Goal: Information Seeking & Learning: Compare options

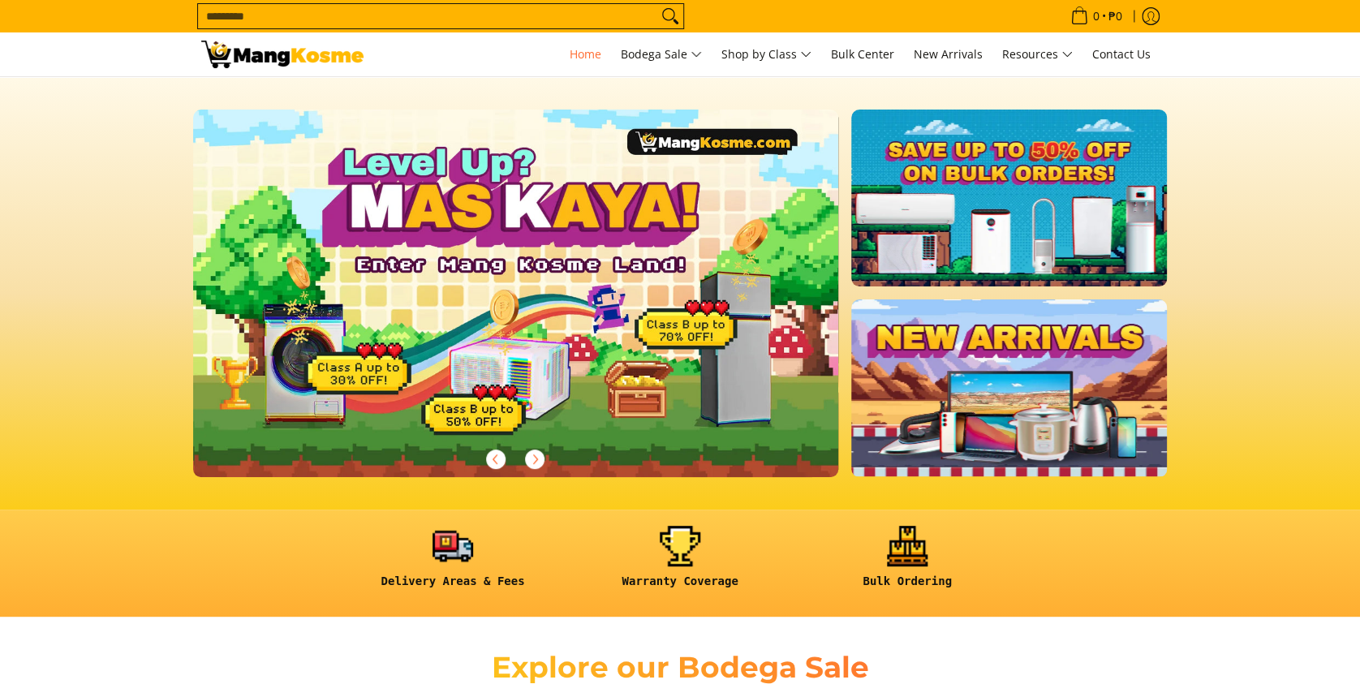
click at [438, 19] on input "Search..." at bounding box center [427, 16] width 459 height 24
type input "******"
click at [657, 4] on button "Search" at bounding box center [670, 16] width 26 height 24
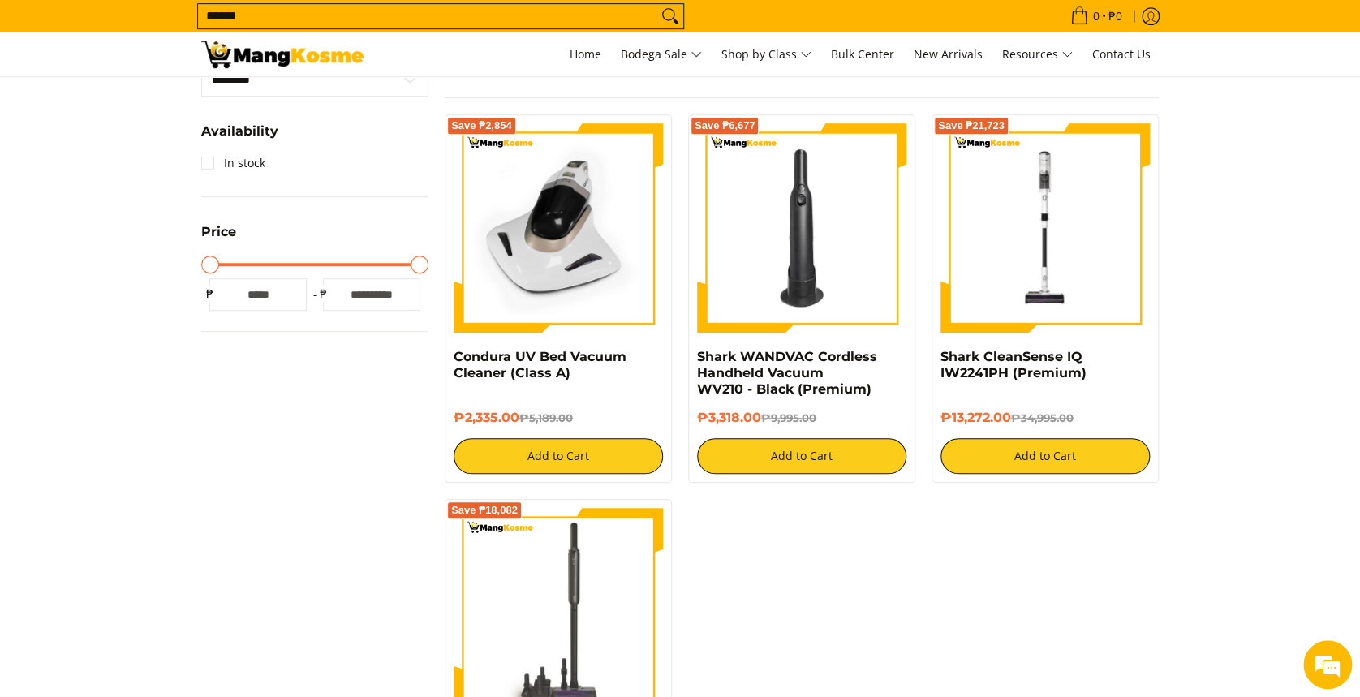
scroll to position [433, 0]
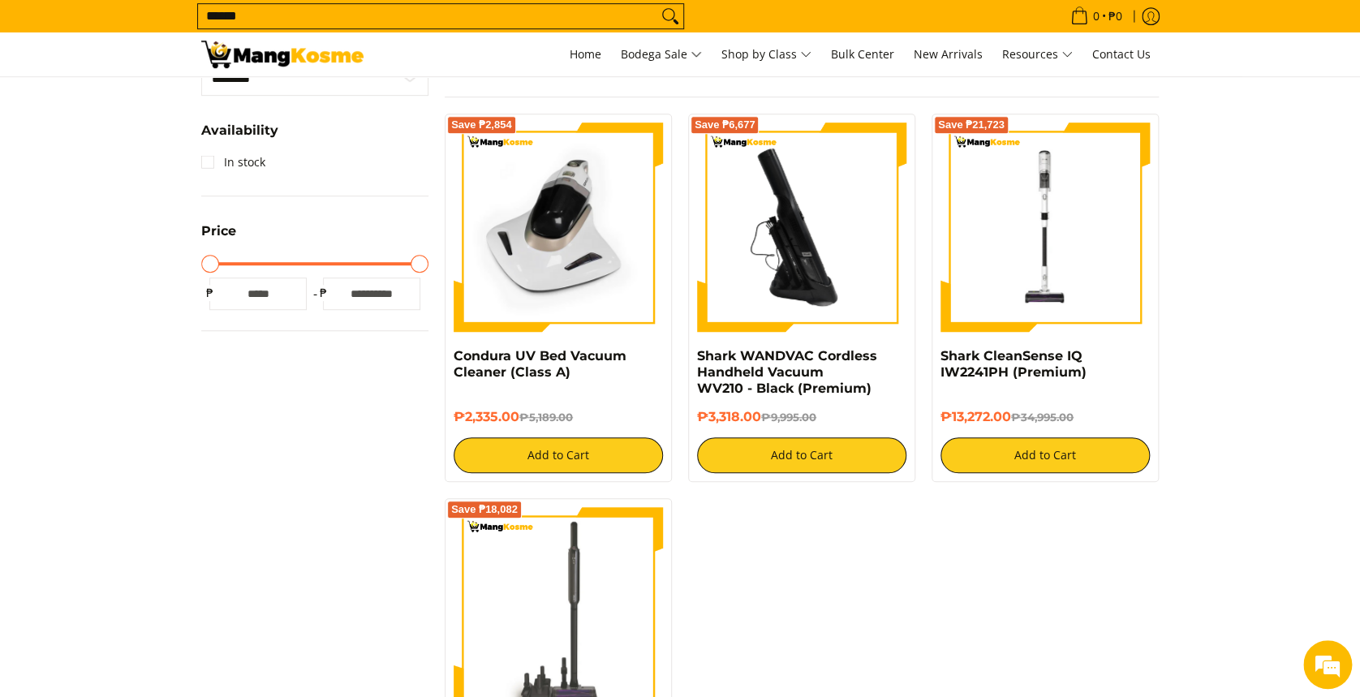
drag, startPoint x: 816, startPoint y: 236, endPoint x: 799, endPoint y: 239, distance: 16.6
click at [816, 235] on img at bounding box center [801, 227] width 209 height 209
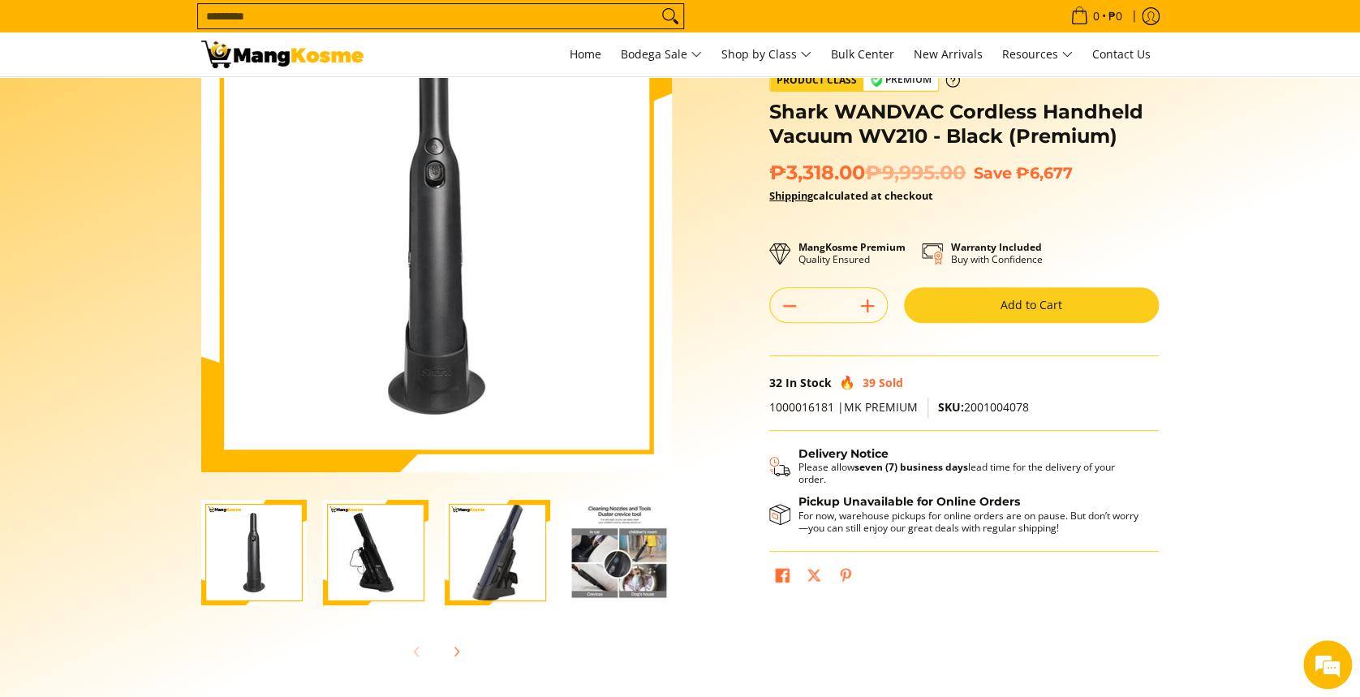
click at [789, 403] on span "1000016181 |MK PREMIUM" at bounding box center [843, 406] width 149 height 15
copy span "1000016181"
click at [989, 400] on span "SKU: 2001004078" at bounding box center [983, 406] width 91 height 15
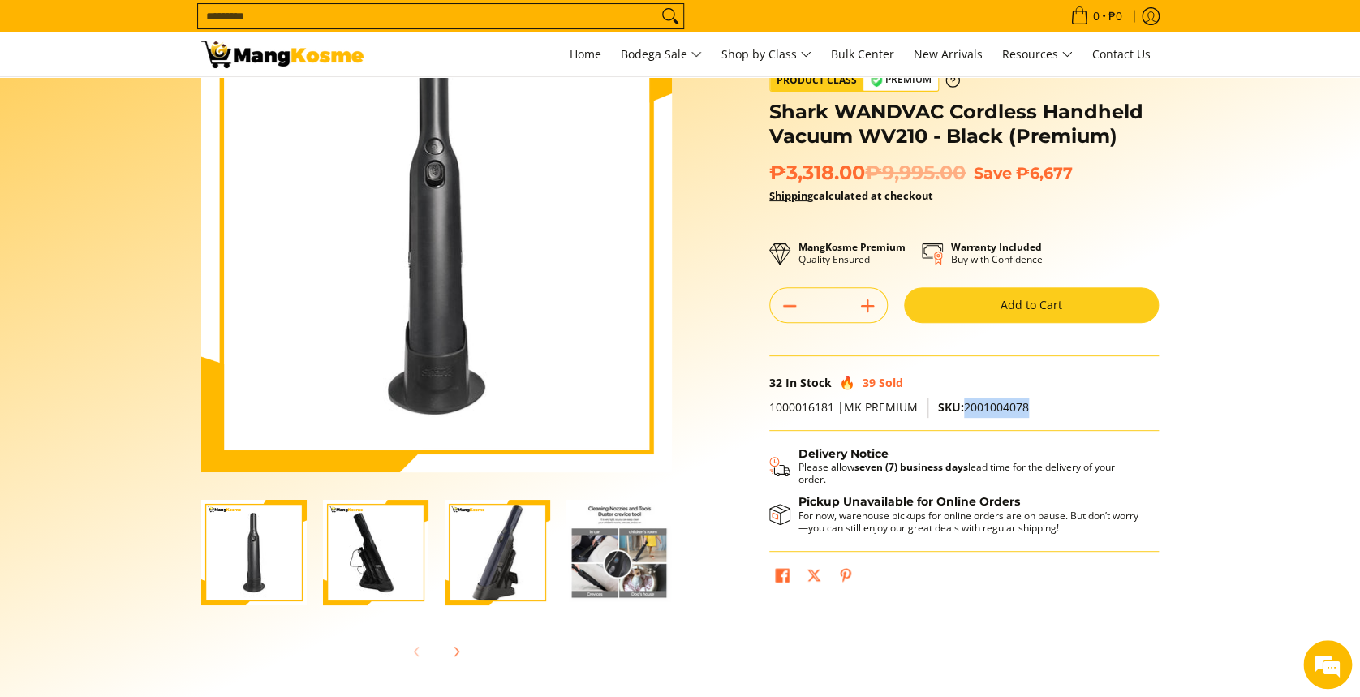
copy span "2001004078"
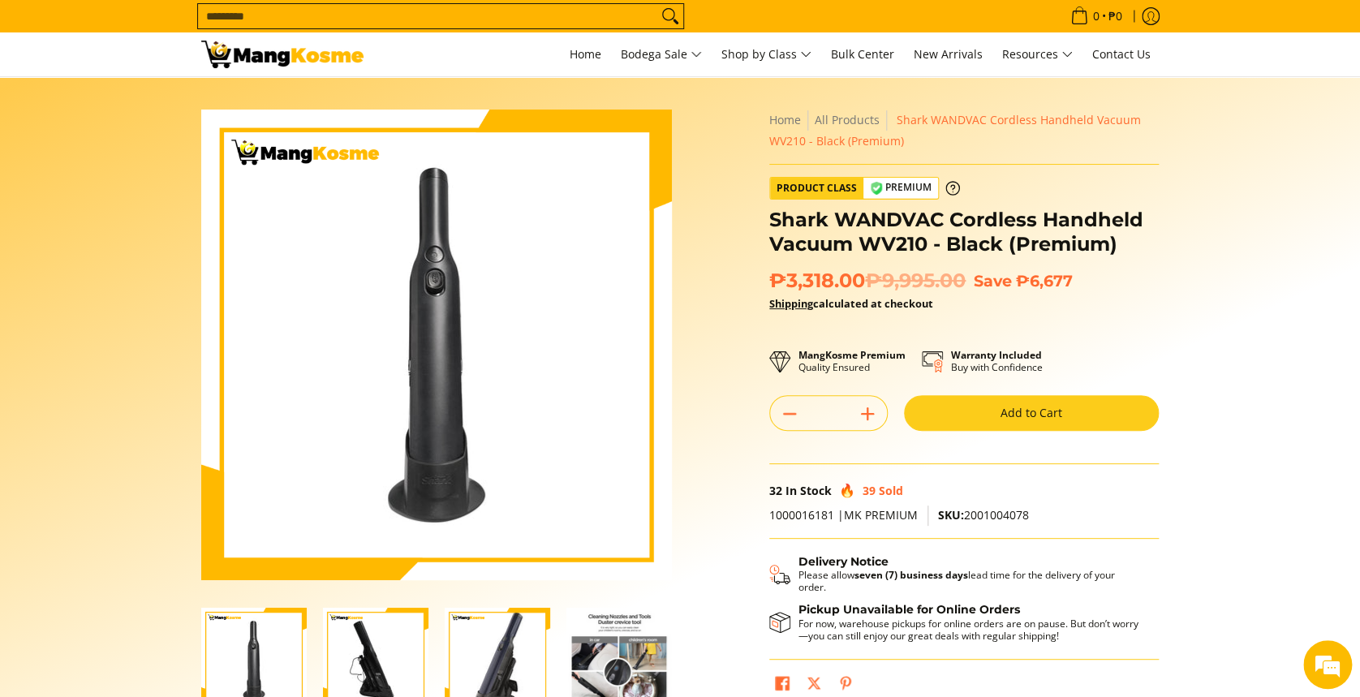
click at [364, 646] on img "Shark WANDVAC Cordless Handheld Vacuum WV210 - Black (Premium)-2" at bounding box center [376, 661] width 106 height 106
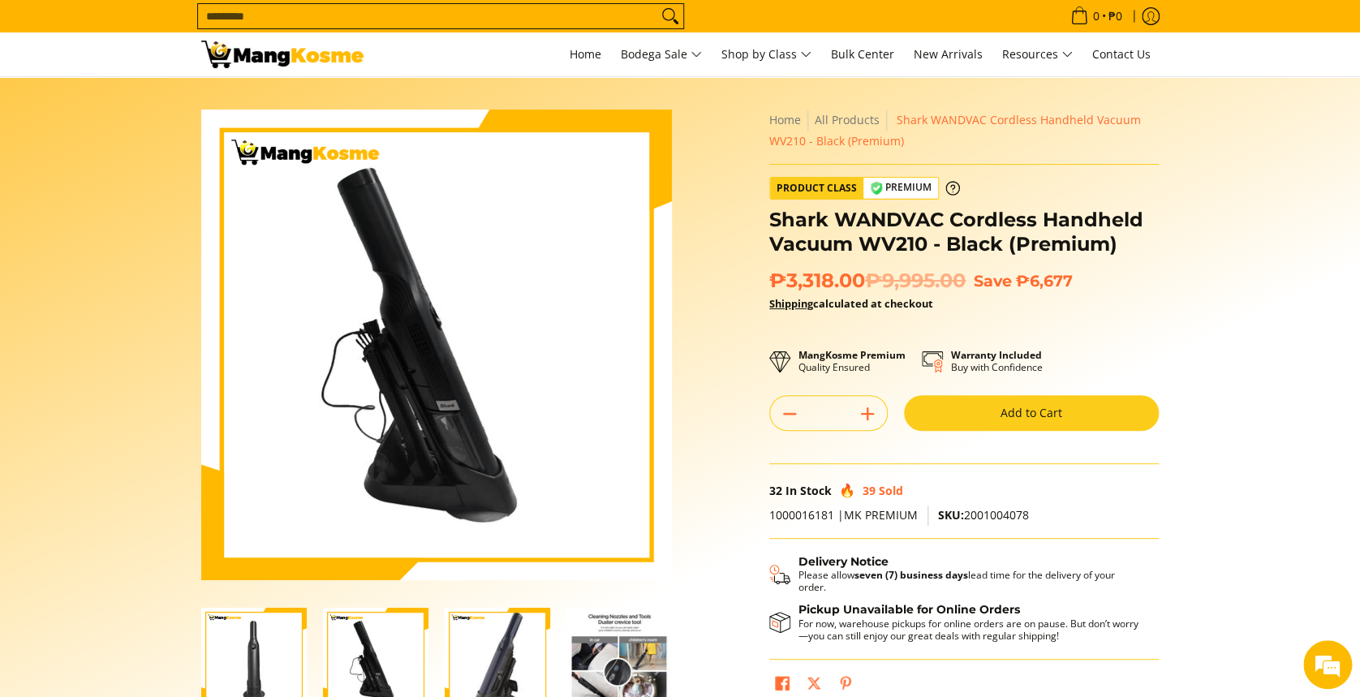
click at [41, 508] on section "Skip to Main Content Enable zoom Disable zoom Enable zoom Disable zoom Enable z…" at bounding box center [680, 447] width 1360 height 741
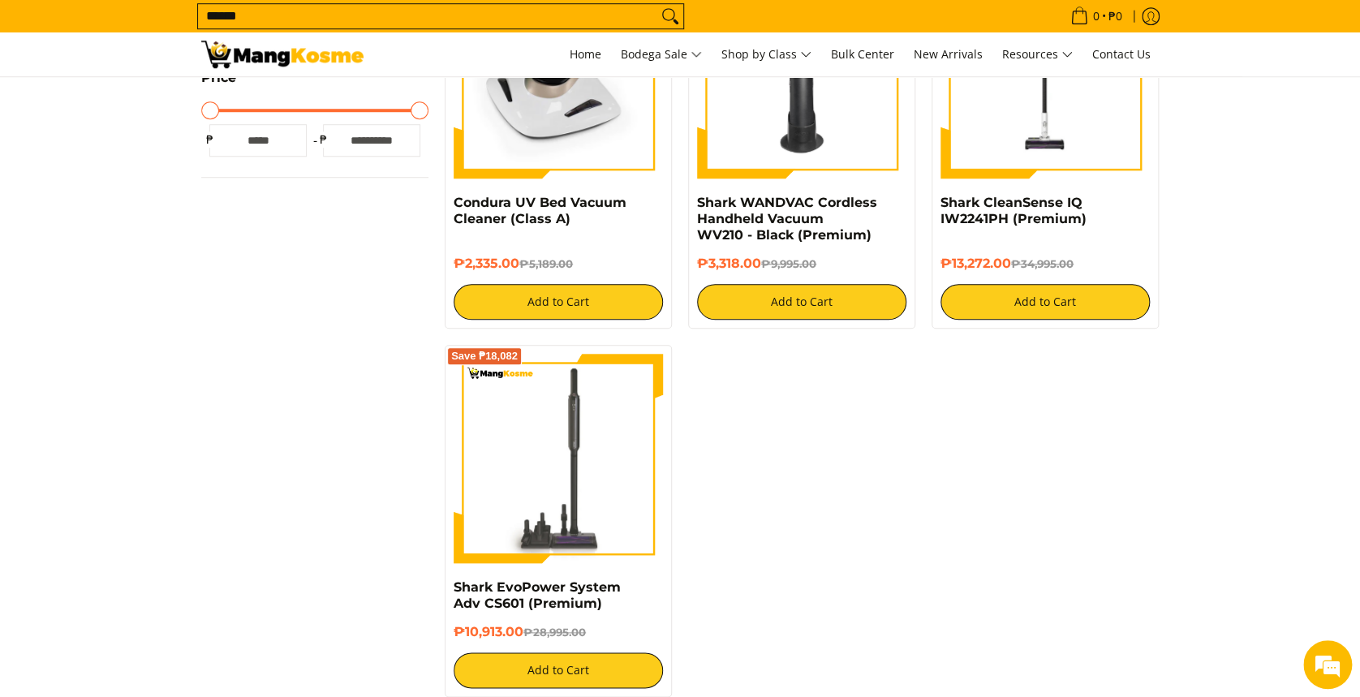
scroll to position [541, 0]
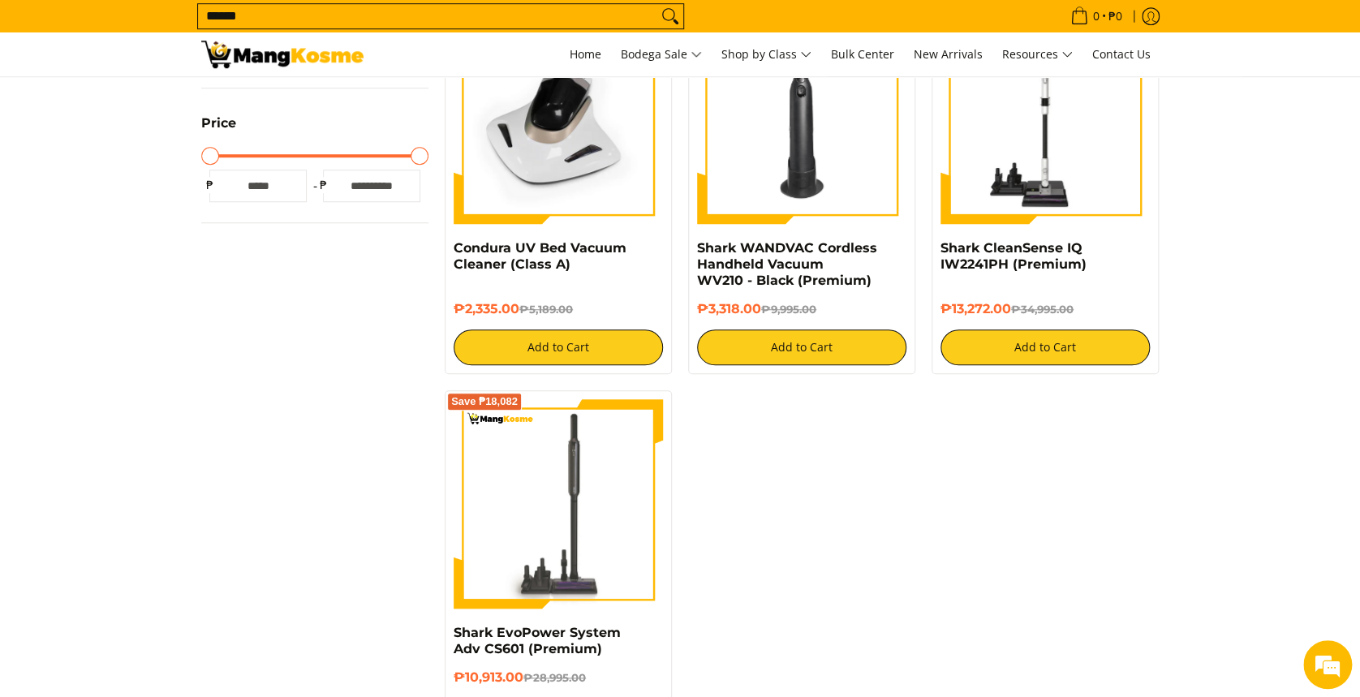
click at [1058, 127] on img at bounding box center [1045, 119] width 209 height 209
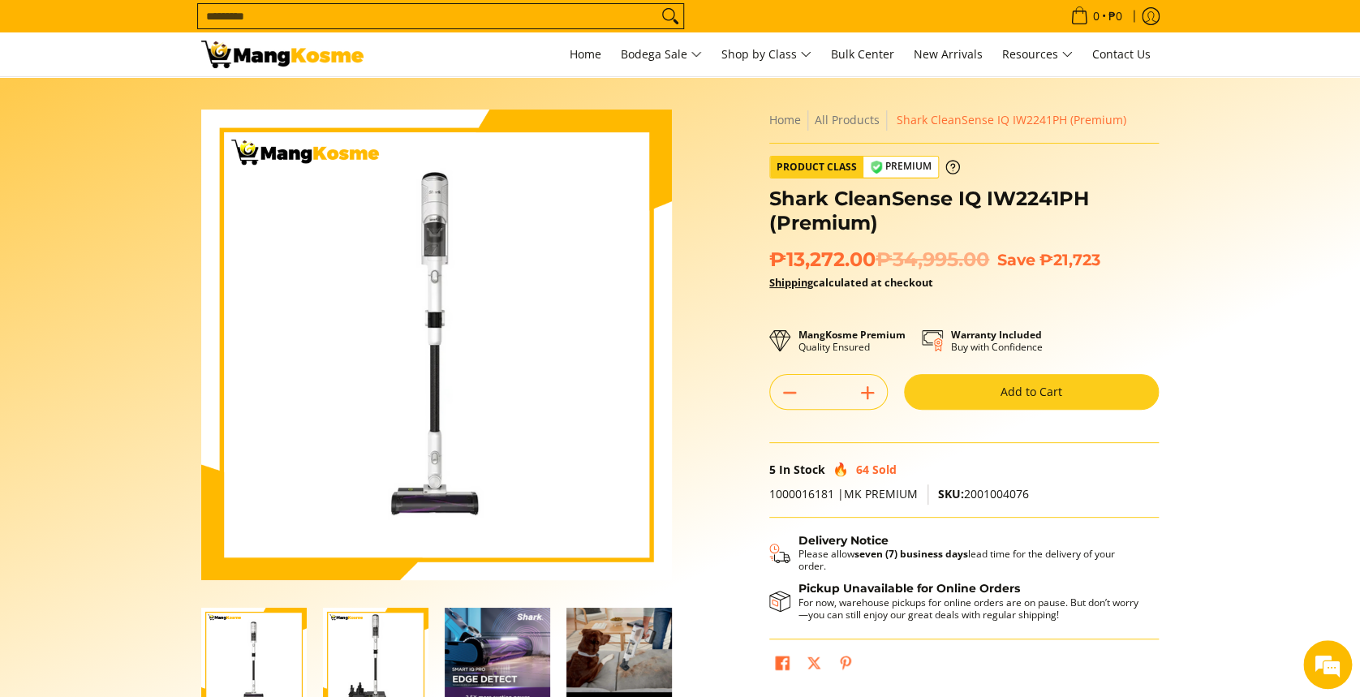
scroll to position [108, 0]
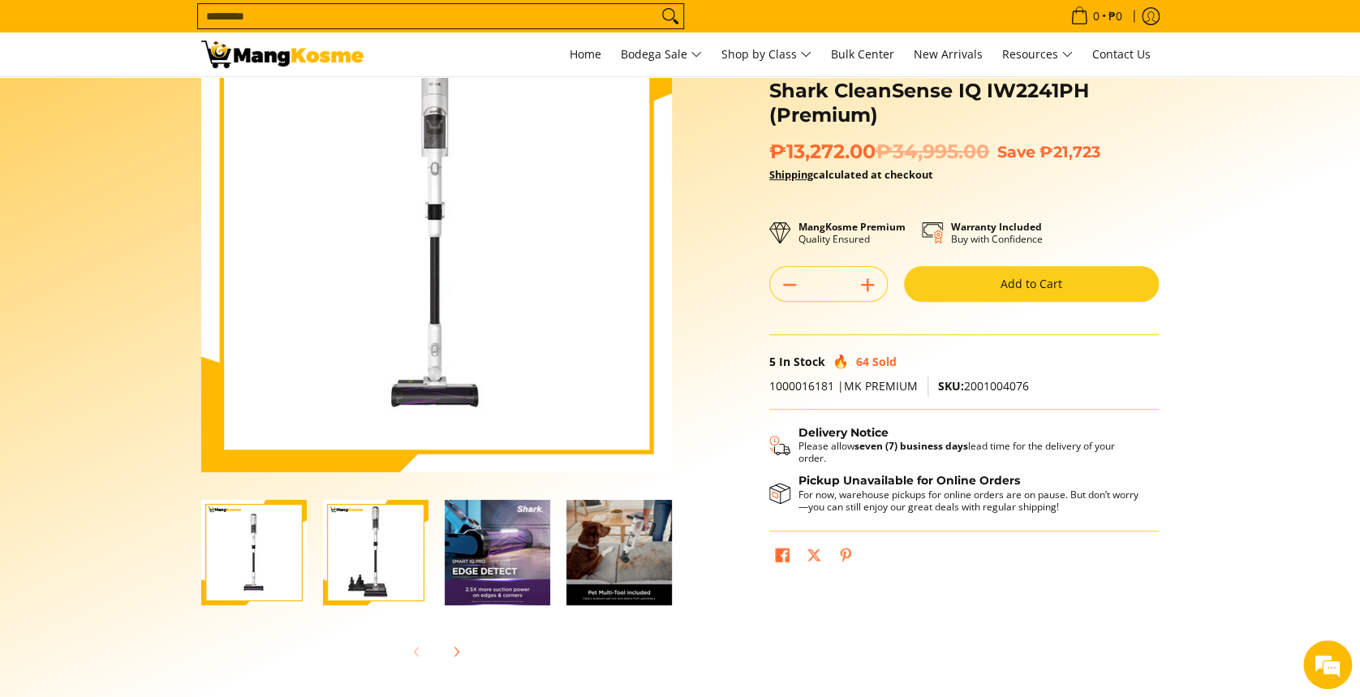
click at [358, 547] on img "Shark CleanSense IQ IW2241PH (Premium)-2" at bounding box center [376, 553] width 106 height 106
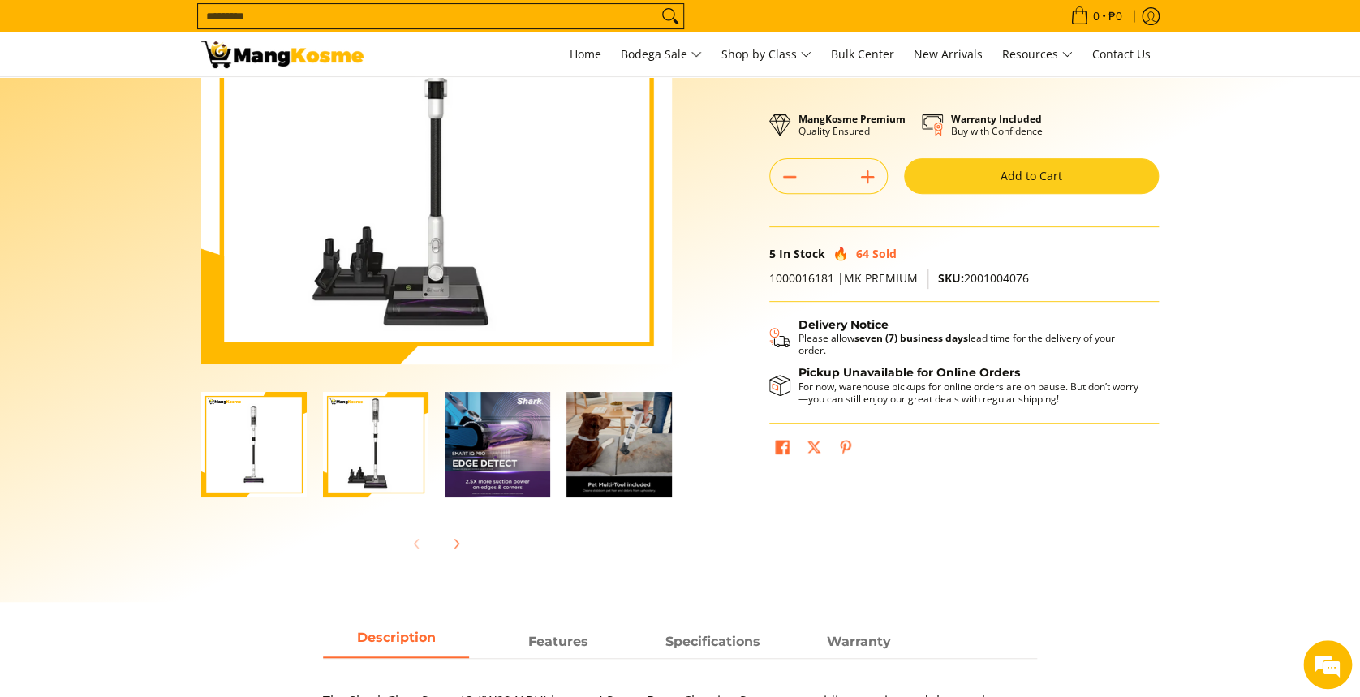
scroll to position [0, 0]
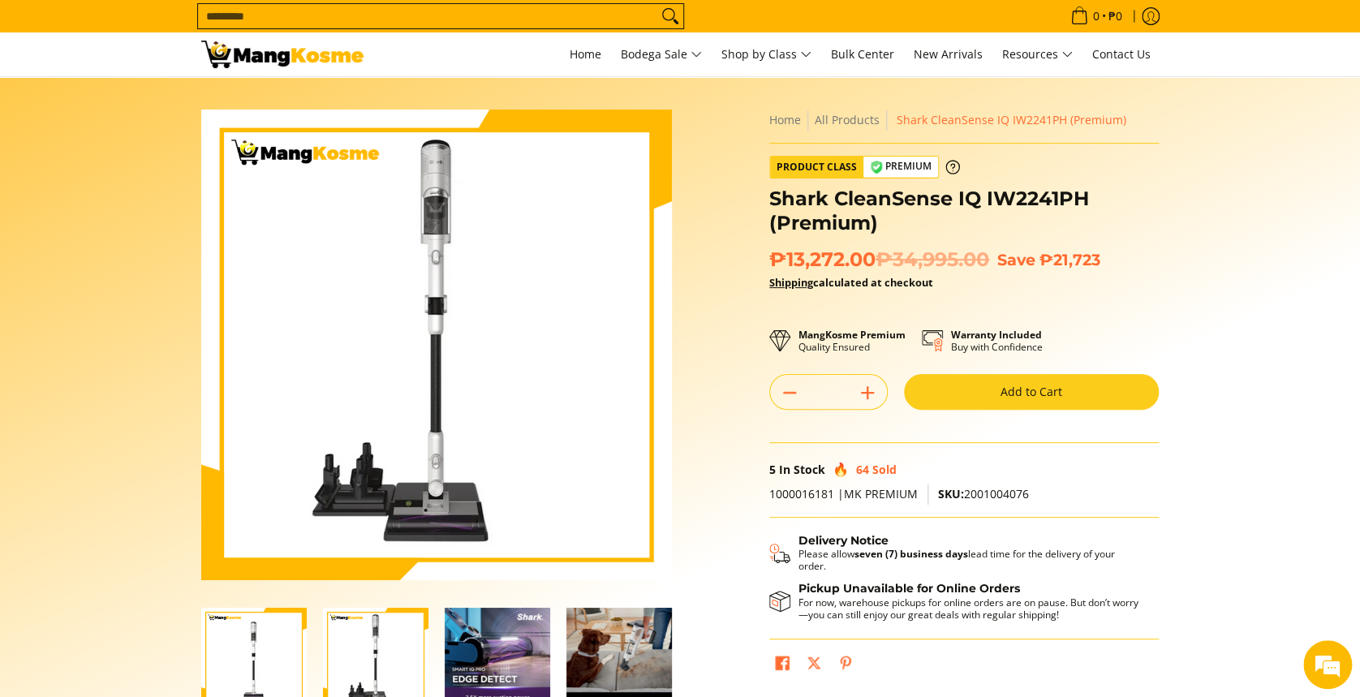
click at [433, 19] on input "Search..." at bounding box center [427, 16] width 459 height 24
type input "******"
click at [657, 4] on button "Search" at bounding box center [670, 16] width 26 height 24
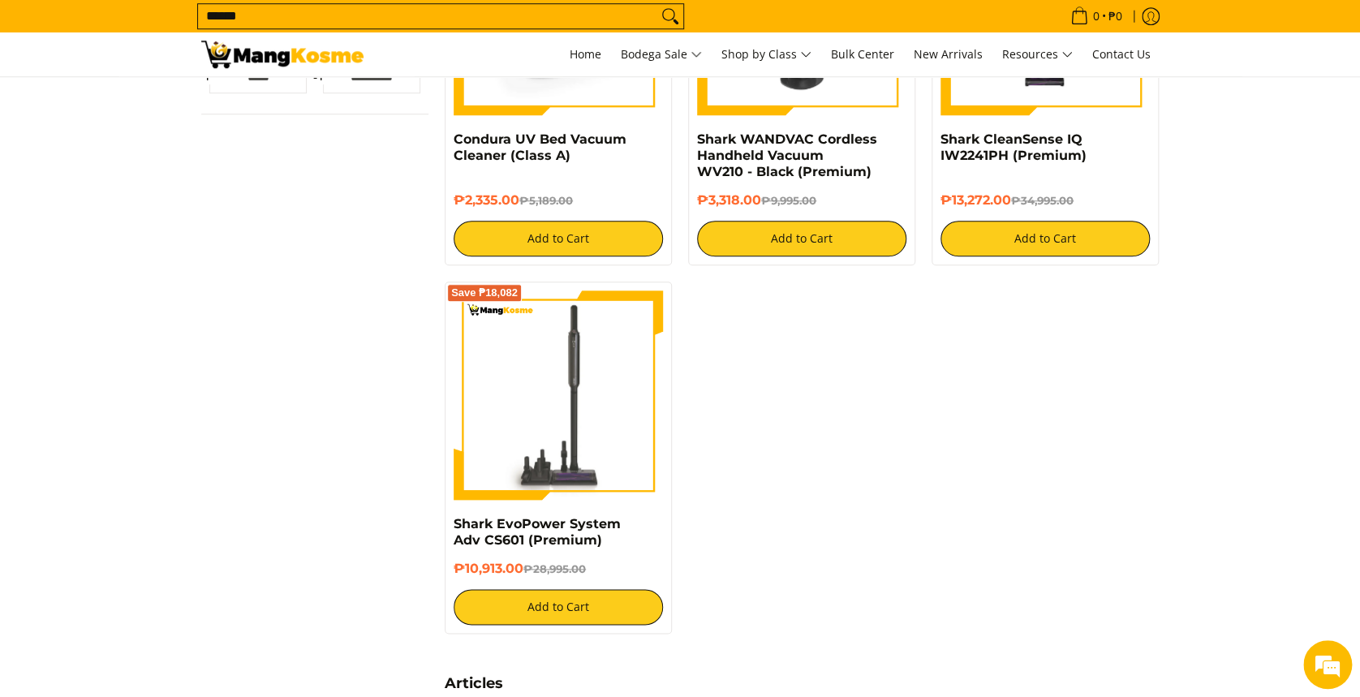
scroll to position [325, 0]
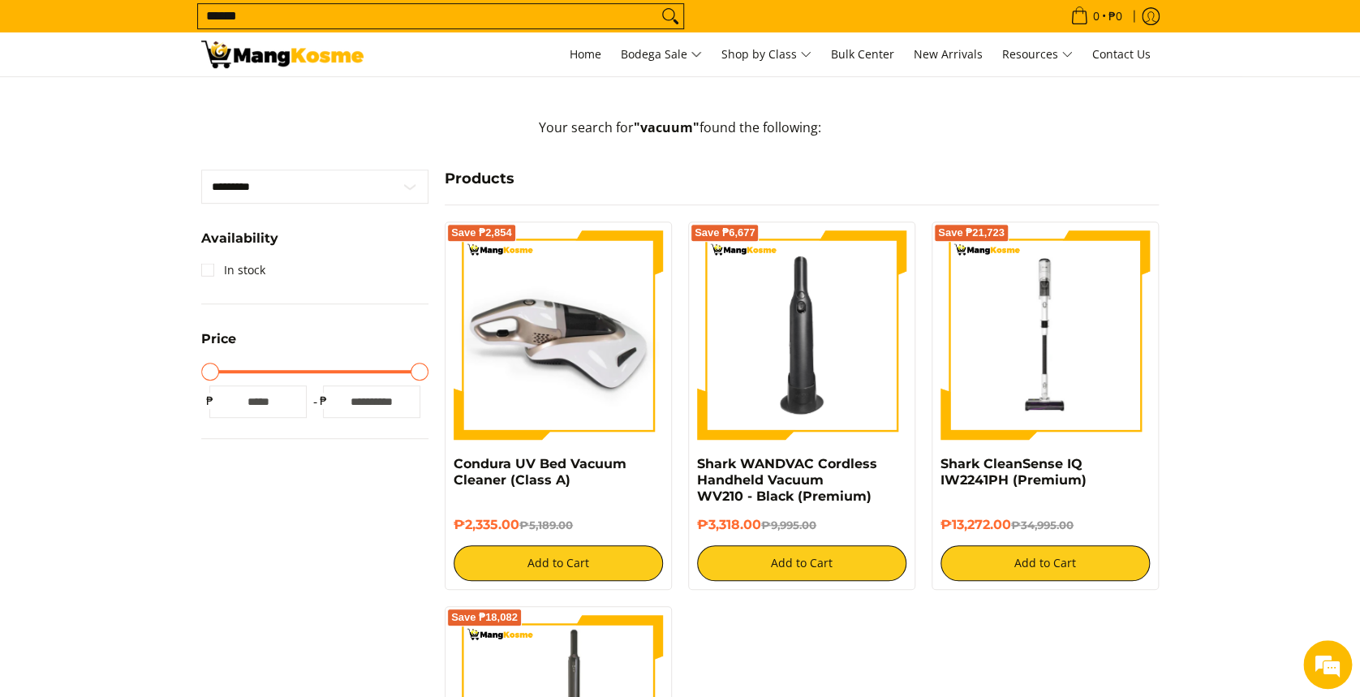
click at [607, 312] on img at bounding box center [558, 334] width 209 height 209
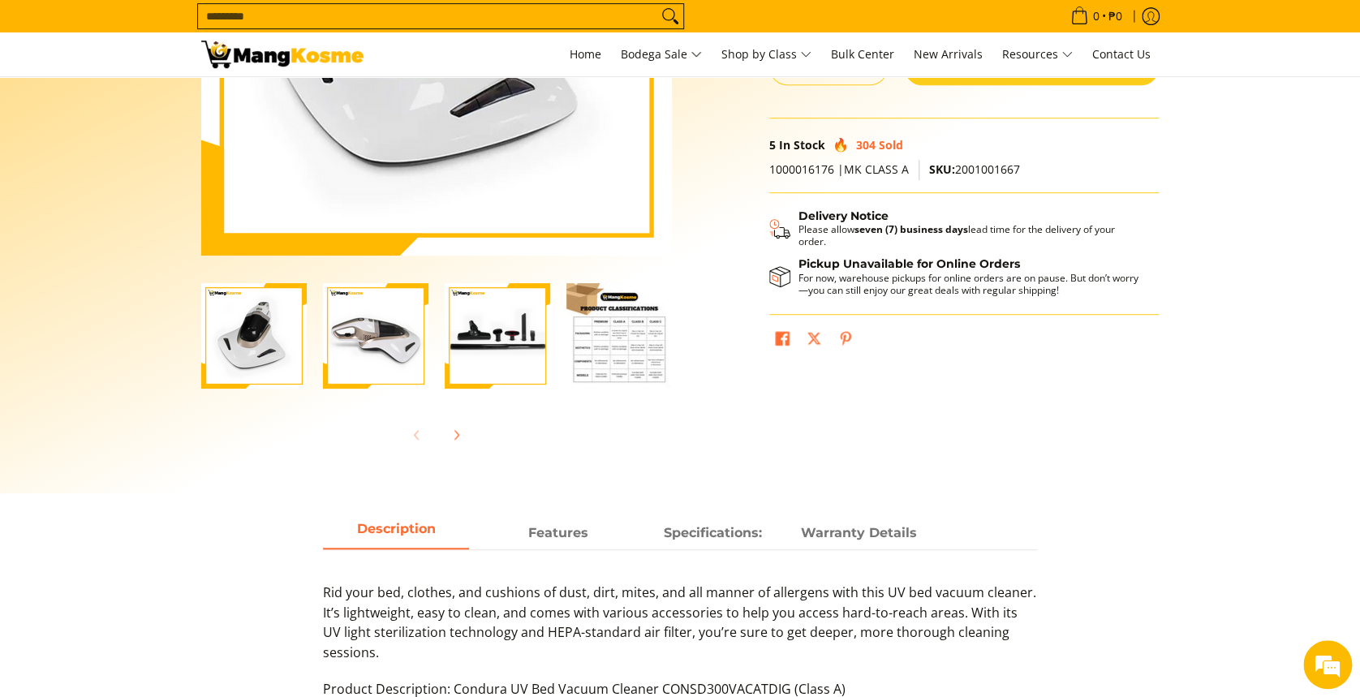
scroll to position [216, 0]
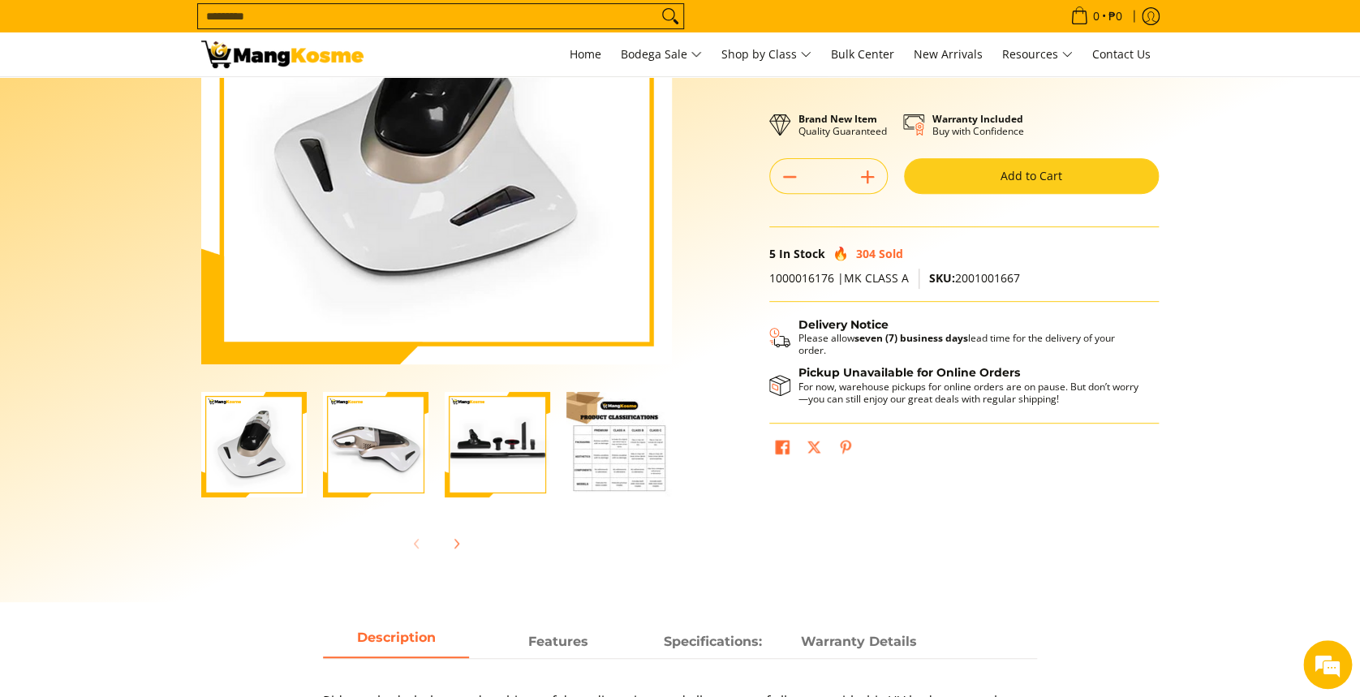
click at [350, 441] on img "Condura UV Bed Vacuum Cleaner (Class A)-2" at bounding box center [376, 445] width 106 height 106
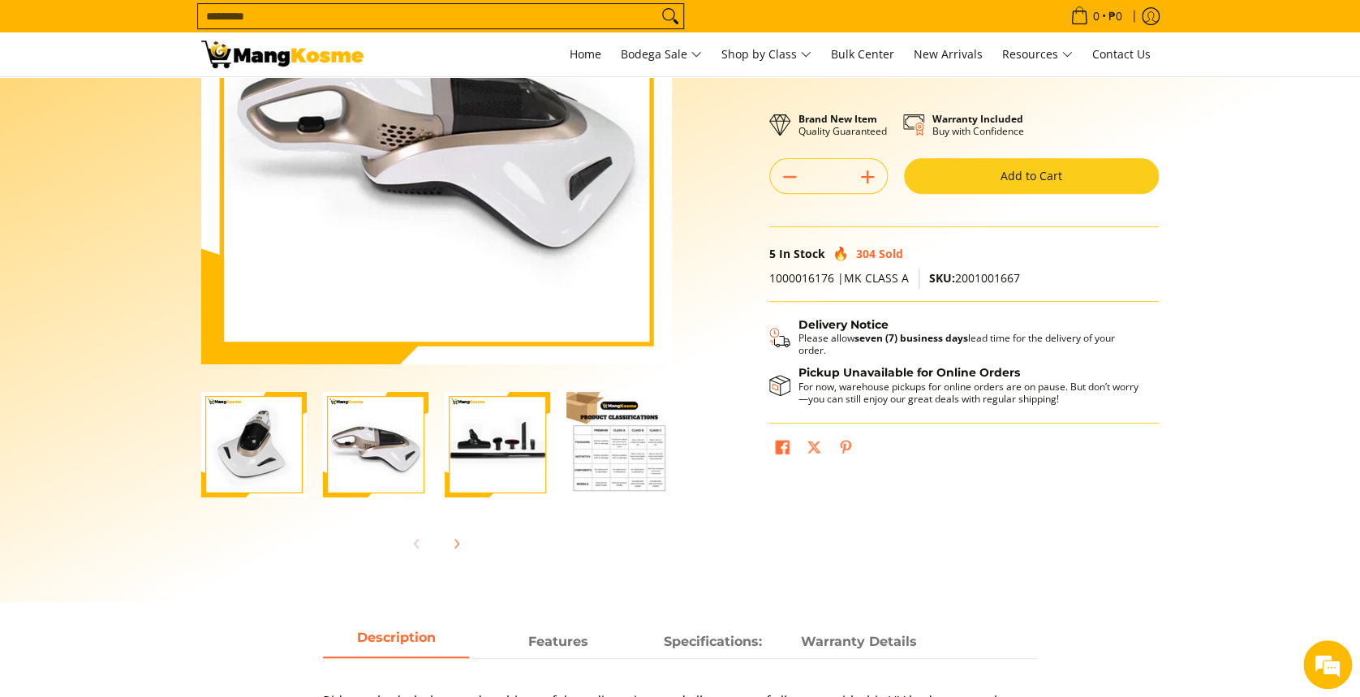
click at [253, 422] on img "Condura UV Bed Vacuum Cleaner (Class A)-1" at bounding box center [254, 445] width 106 height 106
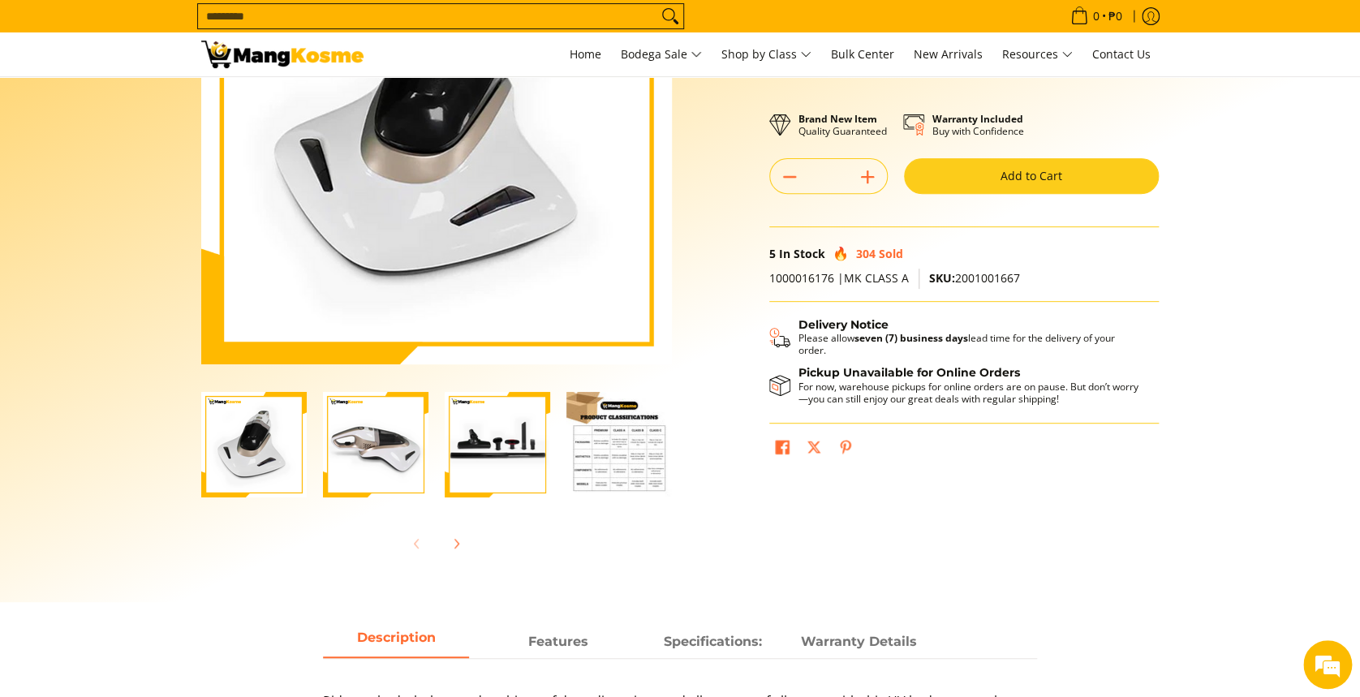
click at [461, 444] on img "Condura UV Bed Vacuum Cleaner (Class A)-3" at bounding box center [498, 445] width 106 height 106
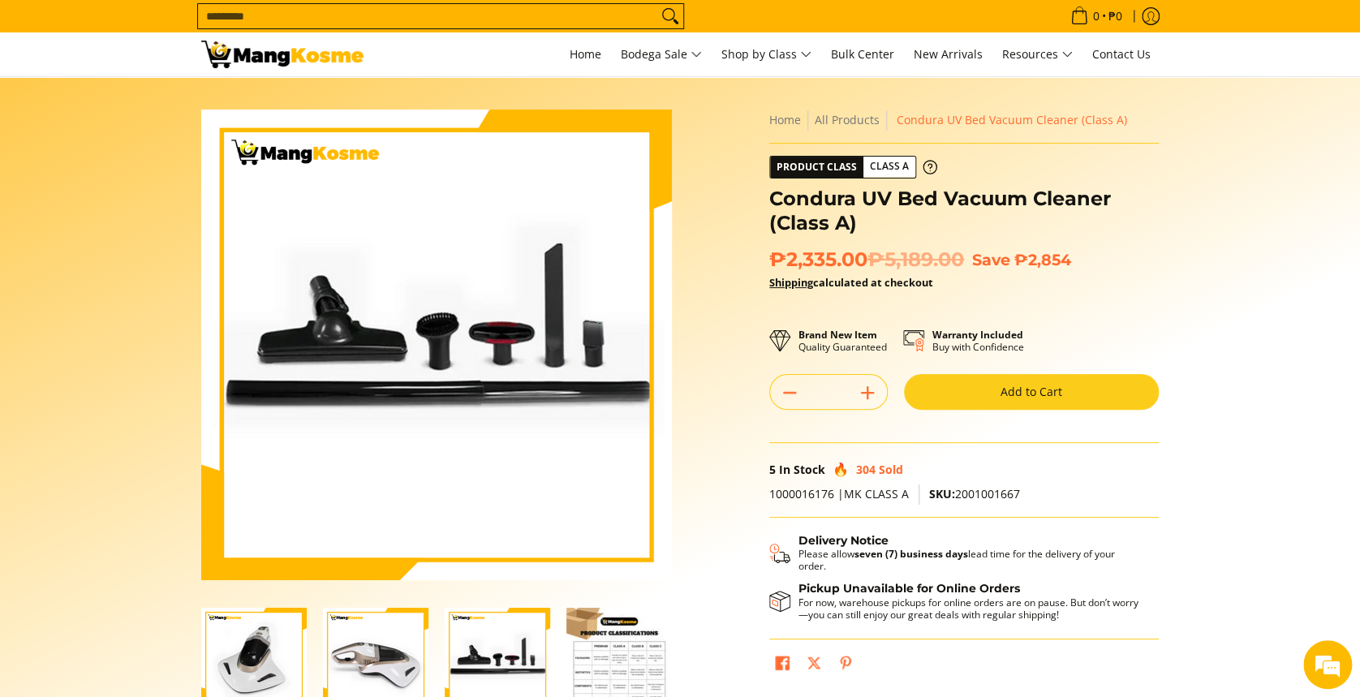
scroll to position [0, 0]
click at [985, 482] on div "5 In Stock 304 Sold" at bounding box center [964, 469] width 390 height 29
click at [984, 493] on span "SKU: 2001001667" at bounding box center [974, 493] width 91 height 15
copy span "2001001667"
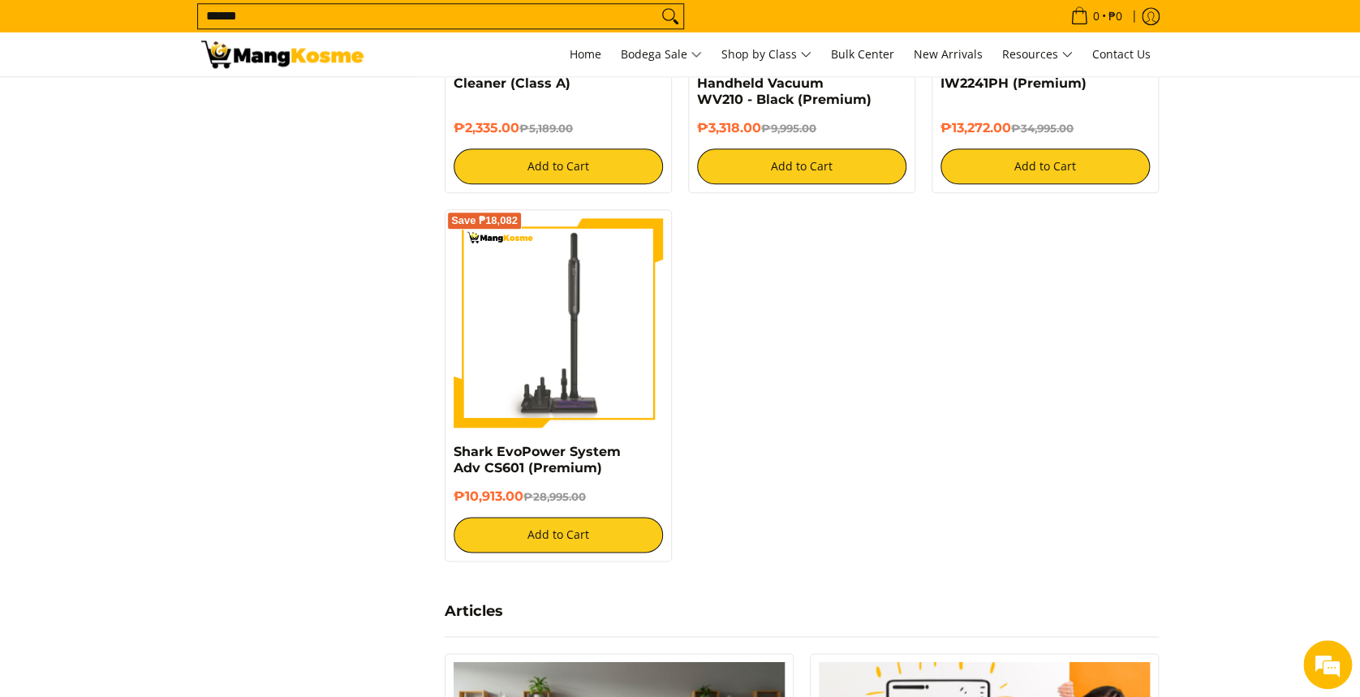
scroll to position [757, 0]
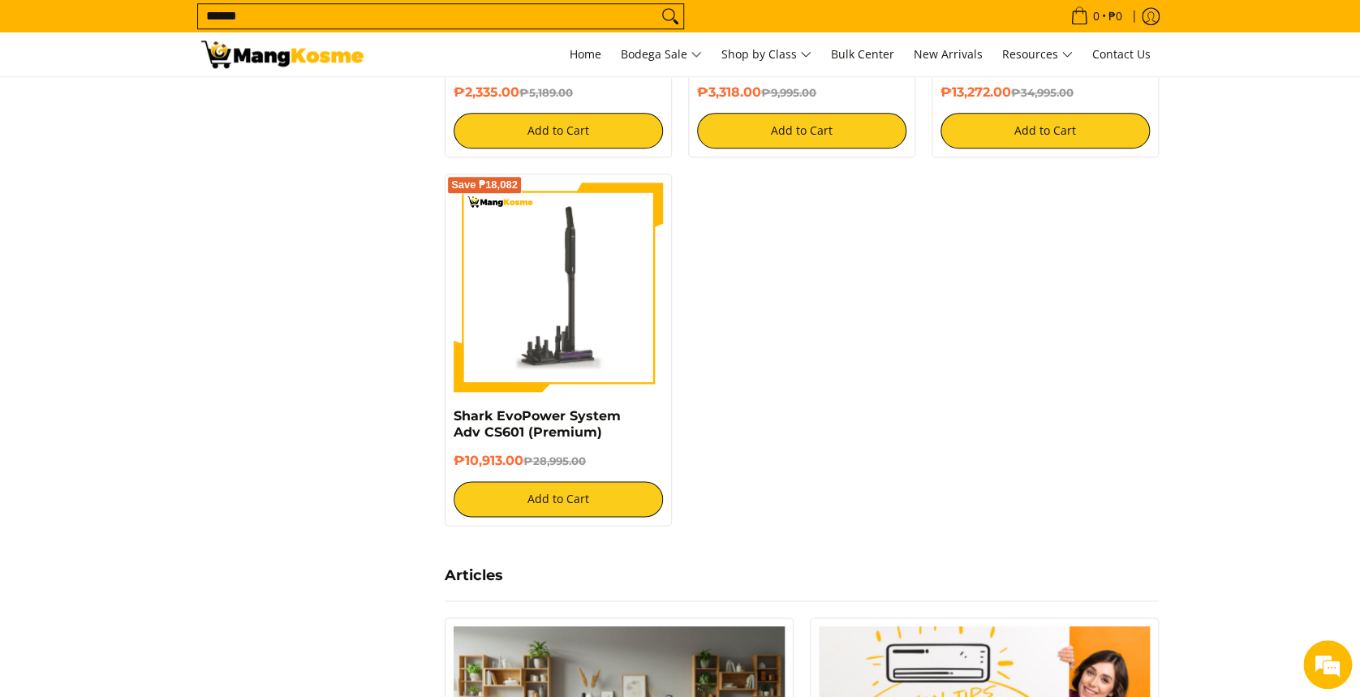
click at [556, 273] on img at bounding box center [558, 287] width 209 height 209
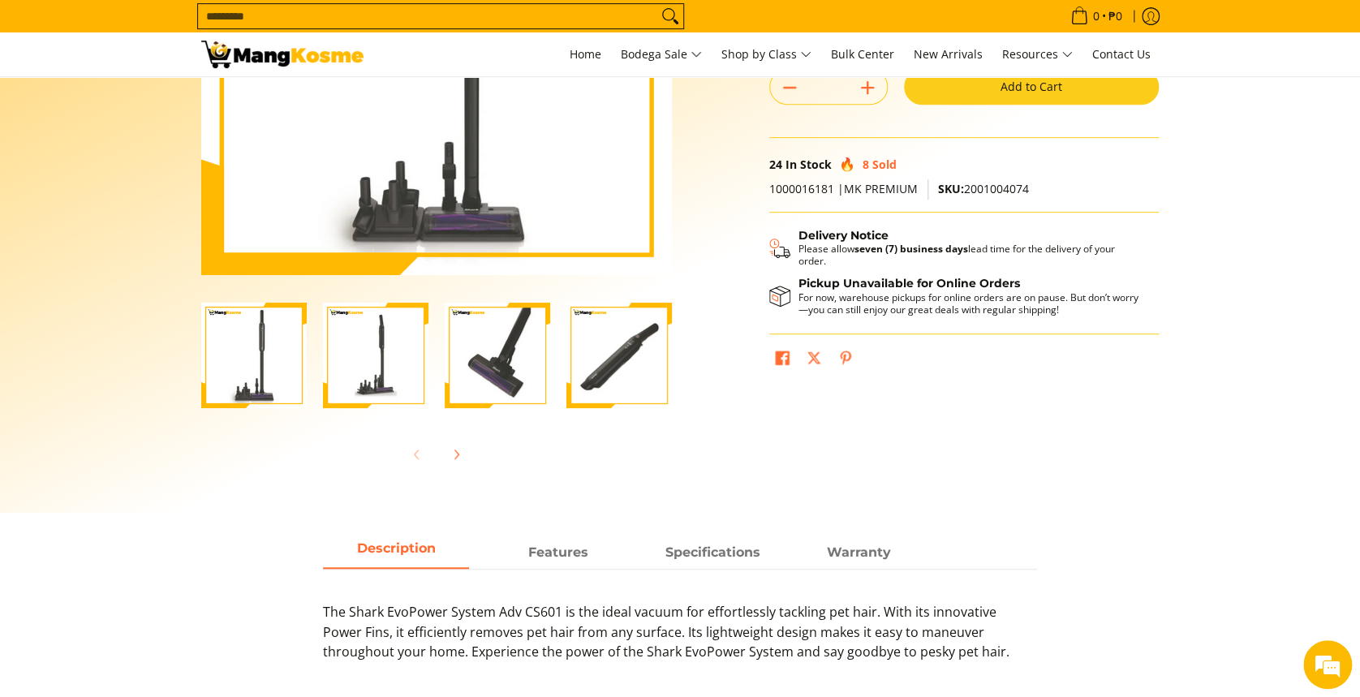
scroll to position [325, 0]
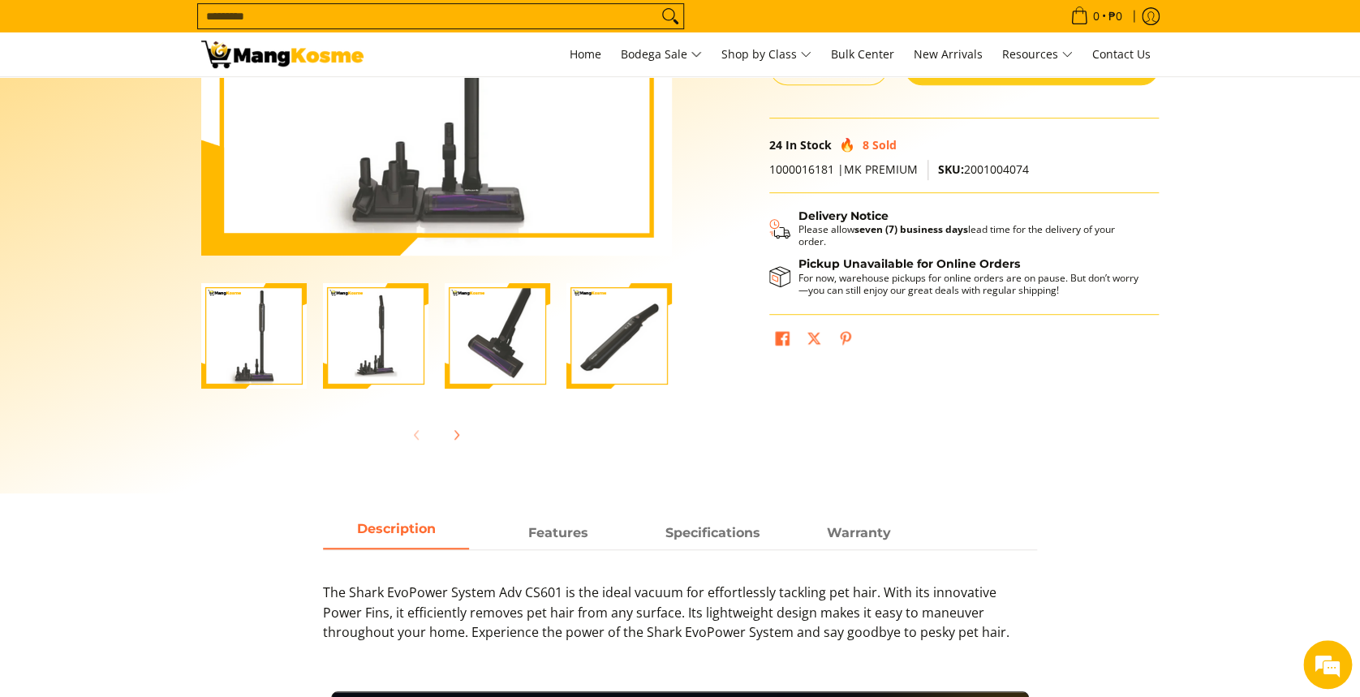
click at [627, 339] on img "Shark EvoPower System Adv CS601 (Premium)-4" at bounding box center [619, 336] width 106 height 106
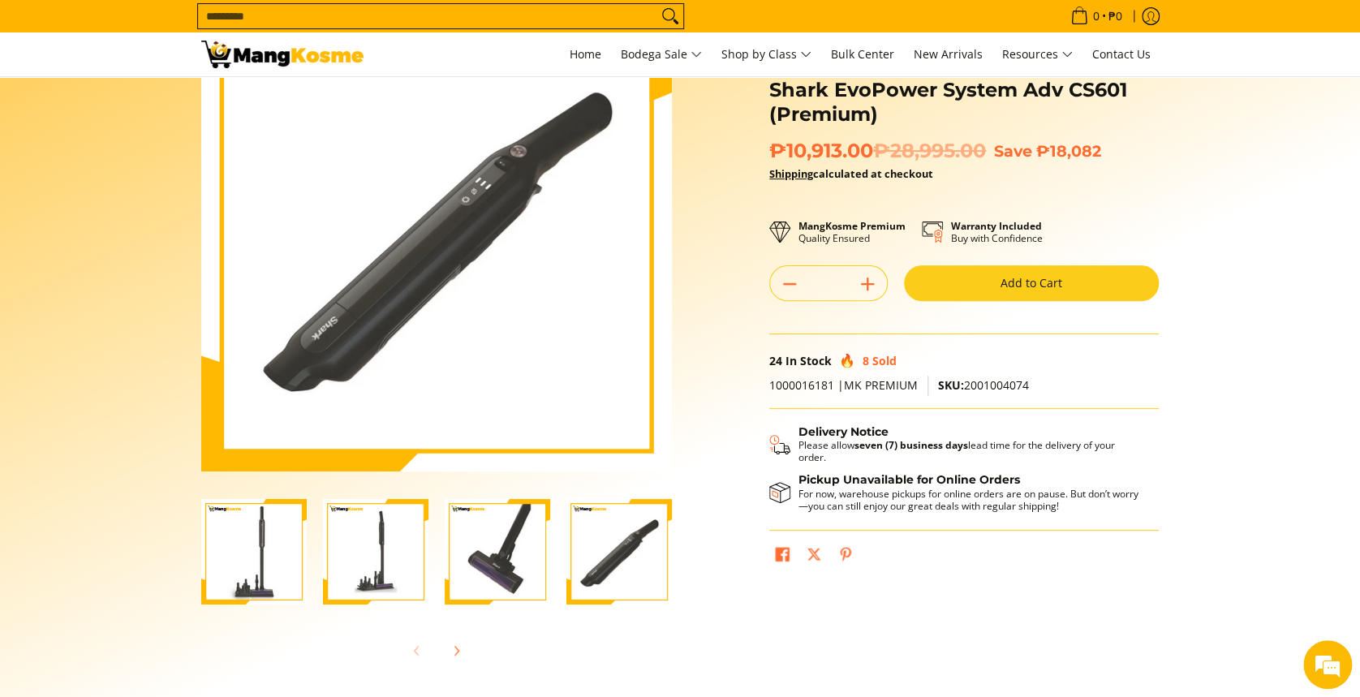
scroll to position [216, 0]
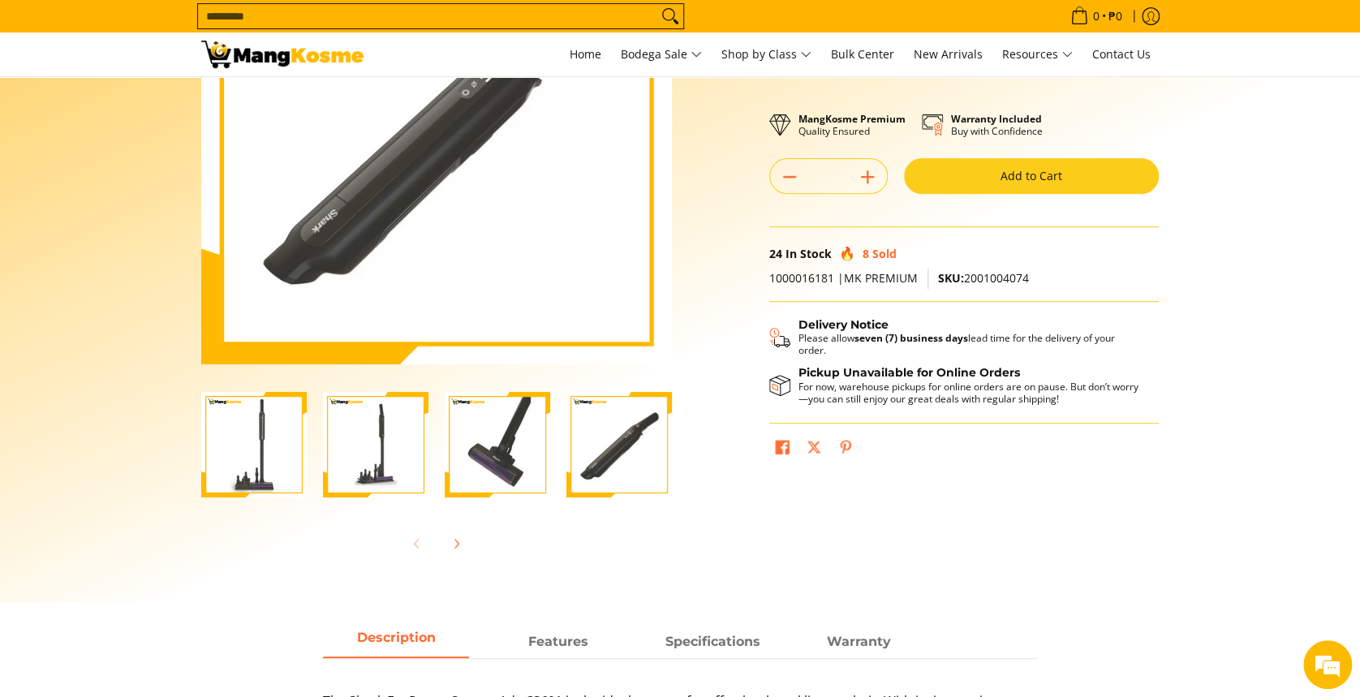
click at [377, 440] on img "Shark EvoPower System Adv CS601 (Premium)-2" at bounding box center [376, 445] width 106 height 106
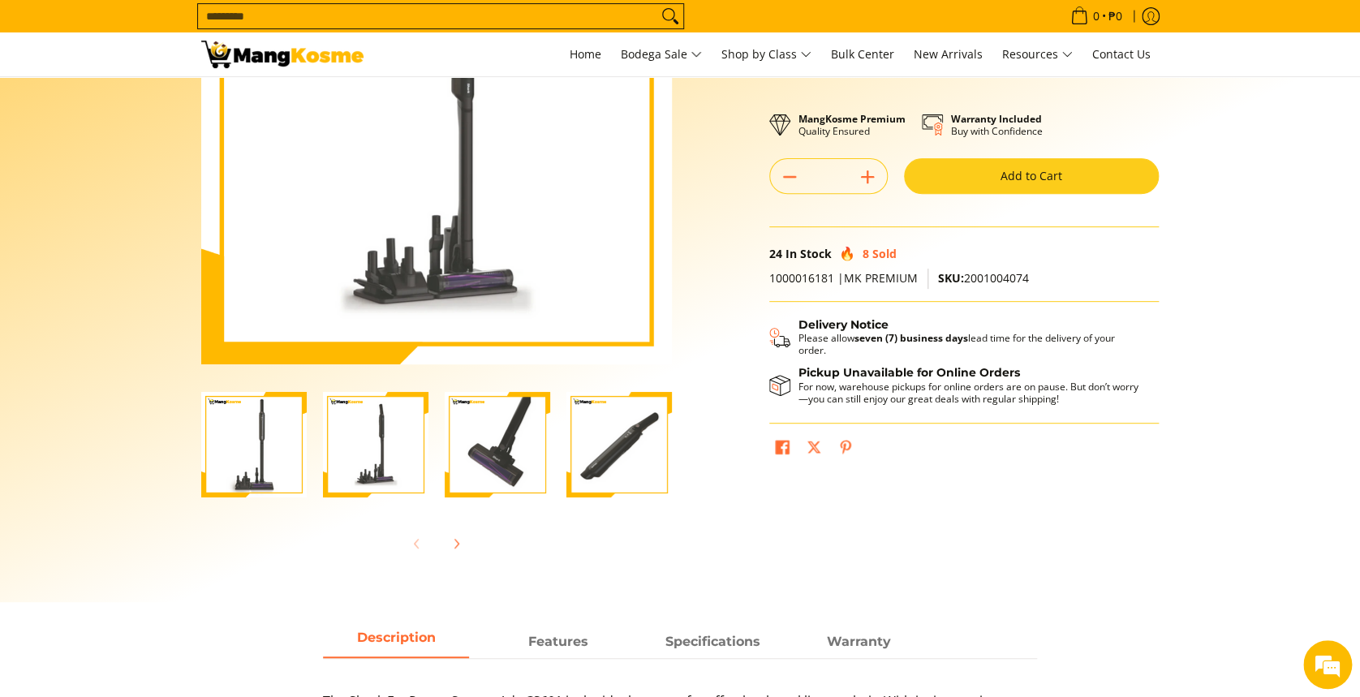
click at [260, 428] on img "shark-evopower-wireless-vacuum-full-view-mang-kosme" at bounding box center [254, 445] width 106 height 106
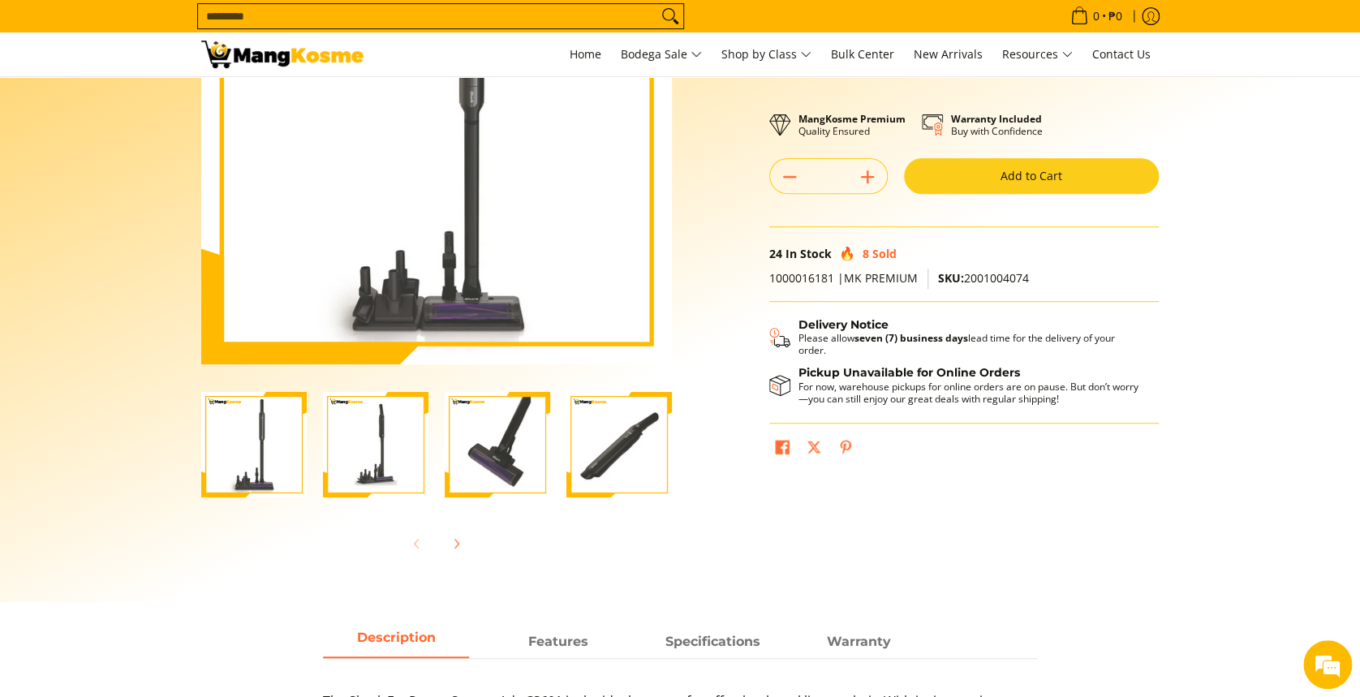
scroll to position [0, 0]
click at [578, 441] on img "Shark EvoPower System Adv CS601 (Premium)-4" at bounding box center [619, 445] width 106 height 106
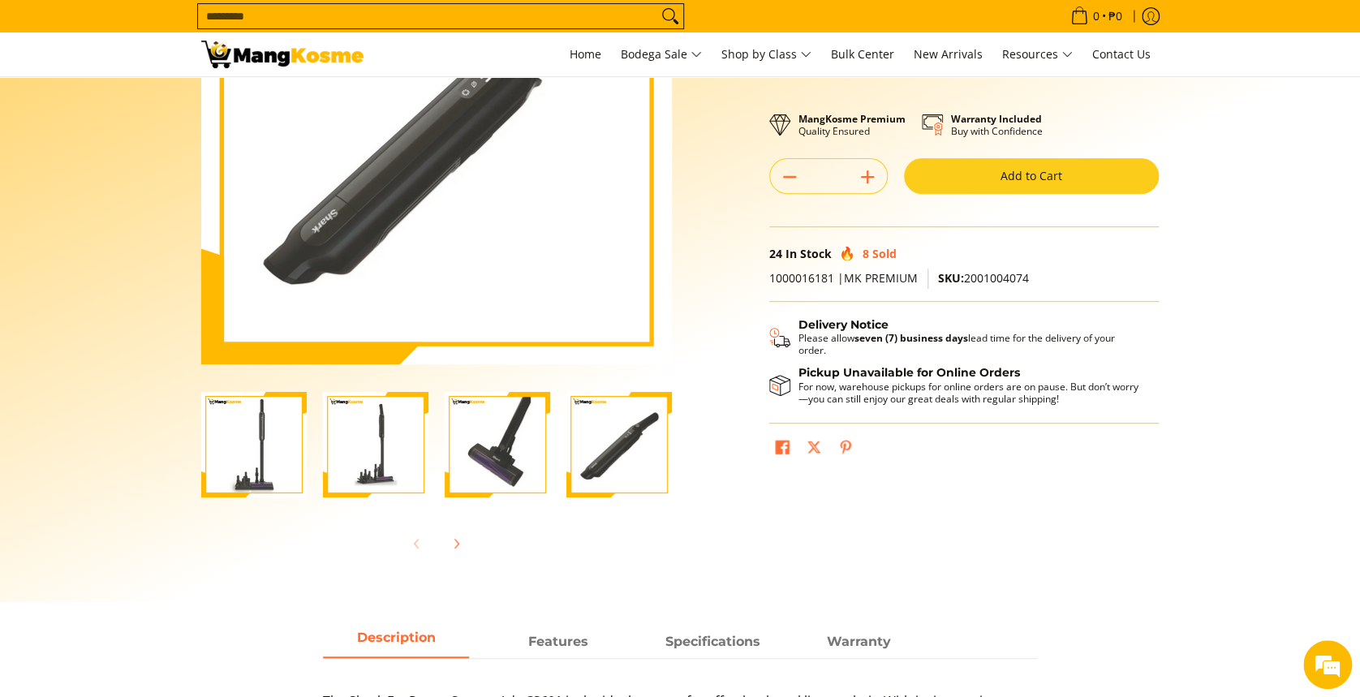
click at [463, 454] on img "Shark EvoPower System Adv CS601 (Premium)-3" at bounding box center [498, 445] width 106 height 106
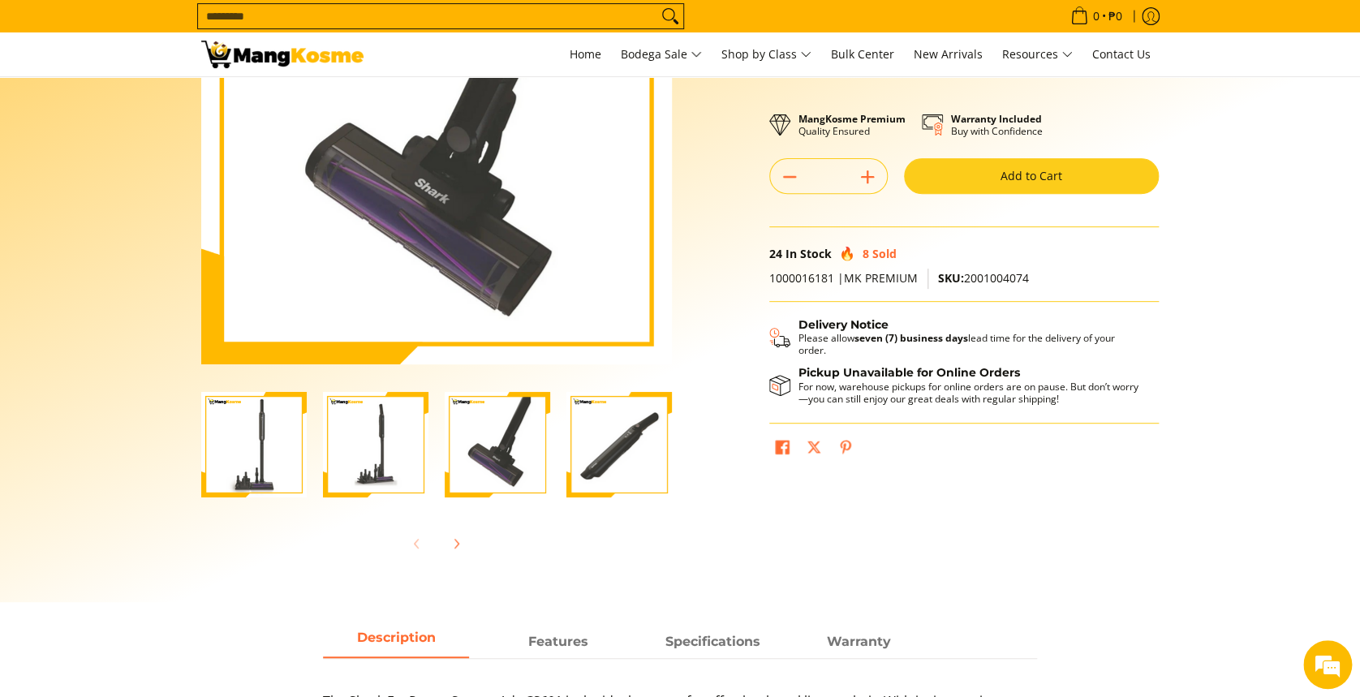
scroll to position [108, 0]
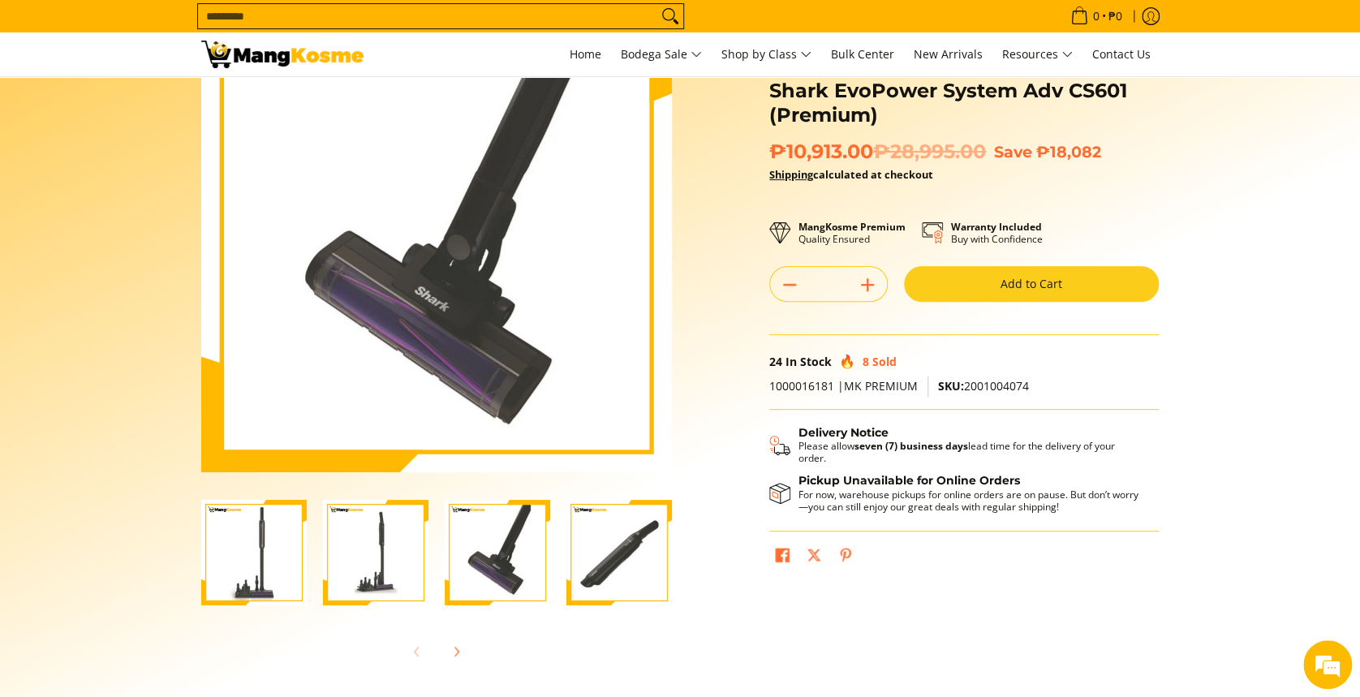
click at [643, 573] on img "Shark EvoPower System Adv CS601 (Premium)-4" at bounding box center [619, 553] width 106 height 106
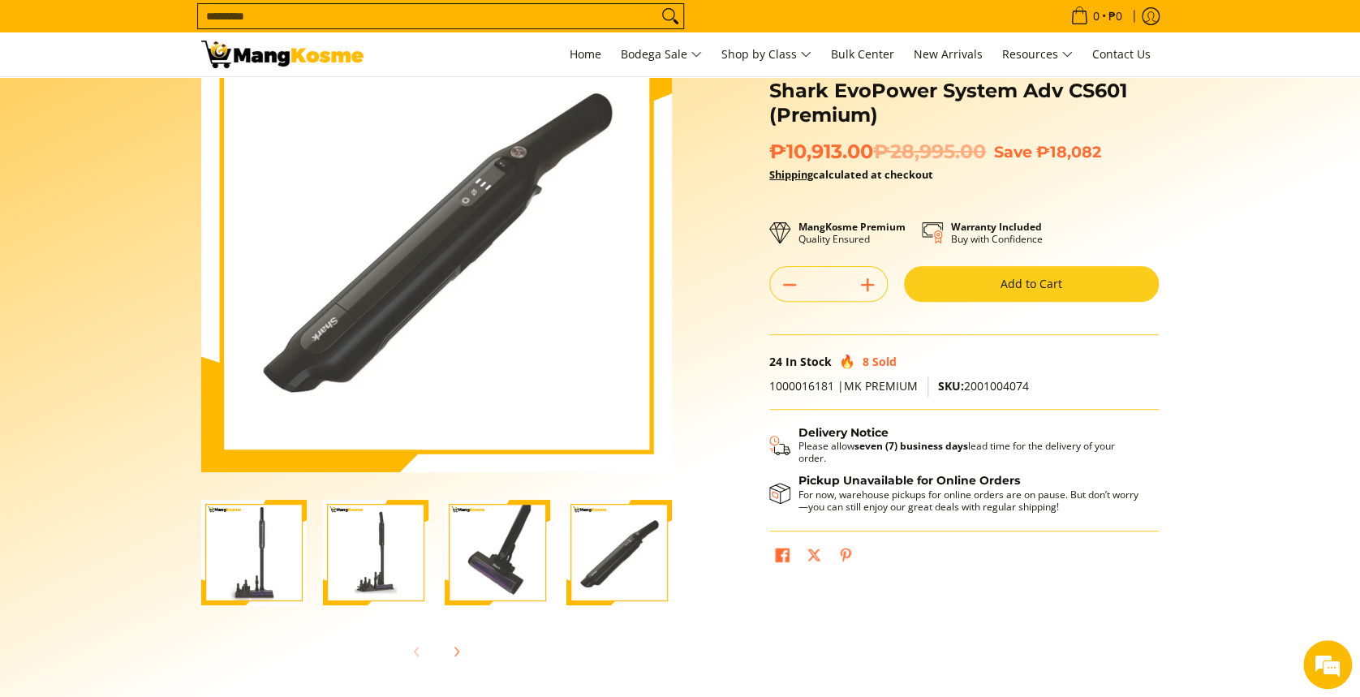
click at [524, 568] on img "Shark EvoPower System Adv CS601 (Premium)-3" at bounding box center [498, 553] width 106 height 106
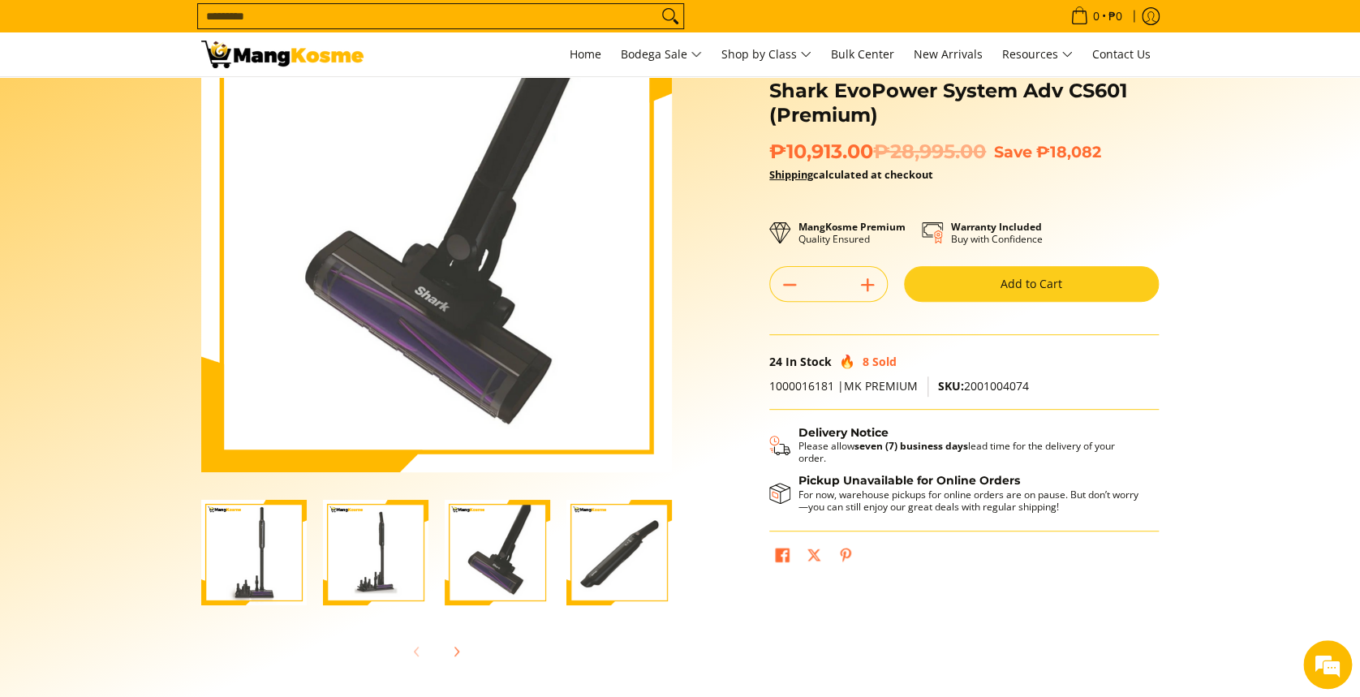
click at [648, 568] on img "Shark EvoPower System Adv CS601 (Premium)-4" at bounding box center [619, 553] width 106 height 106
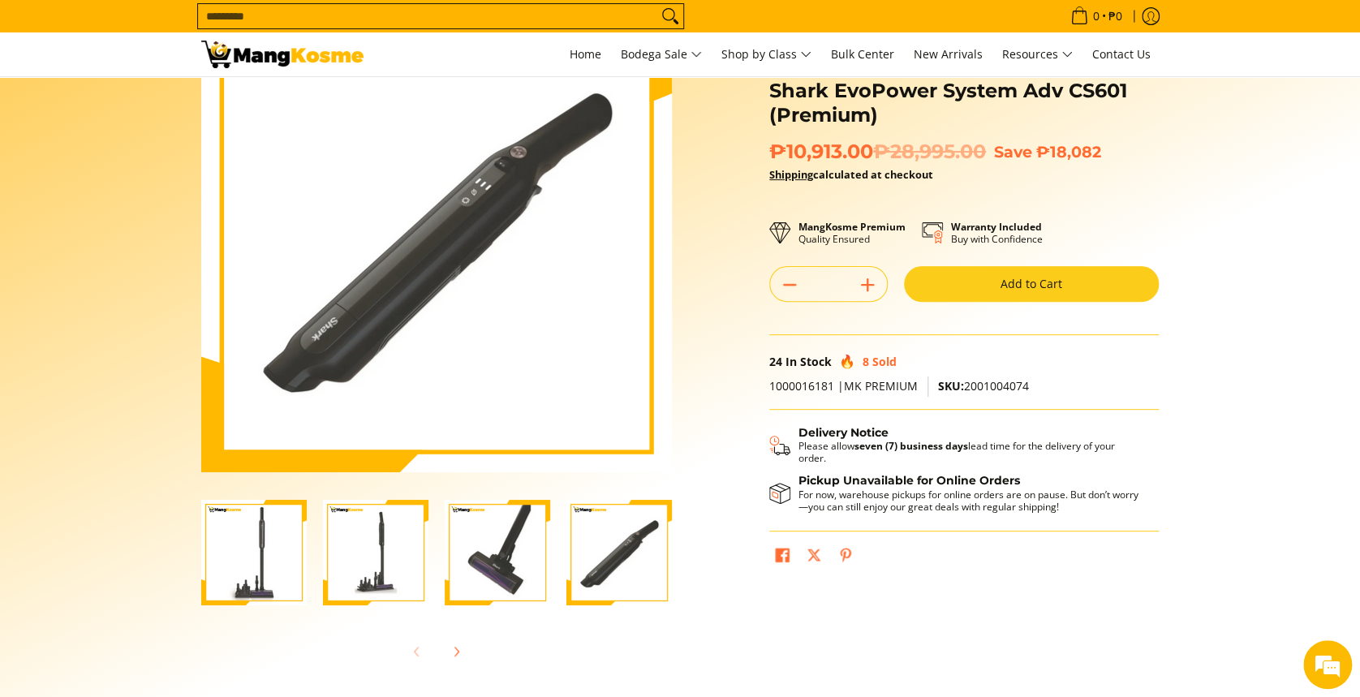
click at [506, 596] on img "Shark EvoPower System Adv CS601 (Premium)-3" at bounding box center [498, 553] width 106 height 106
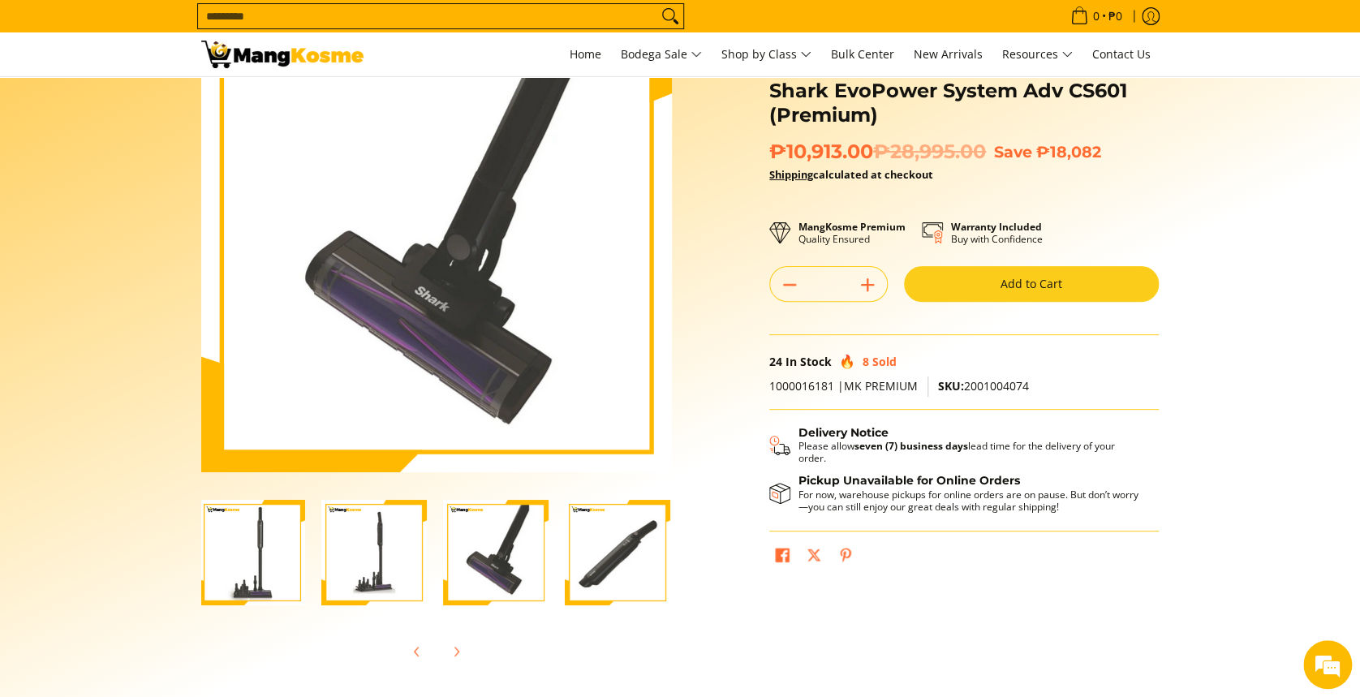
click at [627, 553] on img "Shark EvoPower System Adv CS601 (Premium)-4" at bounding box center [618, 553] width 106 height 106
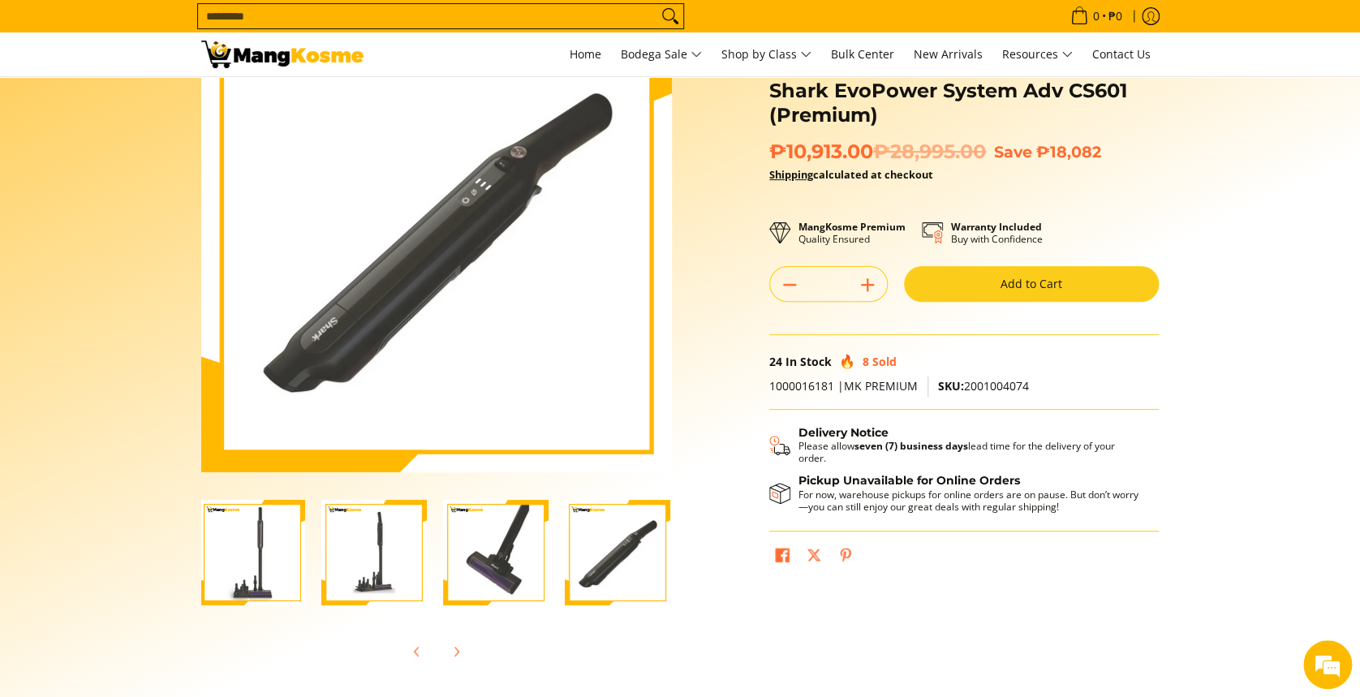
click at [519, 552] on img "Shark EvoPower System Adv CS601 (Premium)-3" at bounding box center [496, 553] width 106 height 106
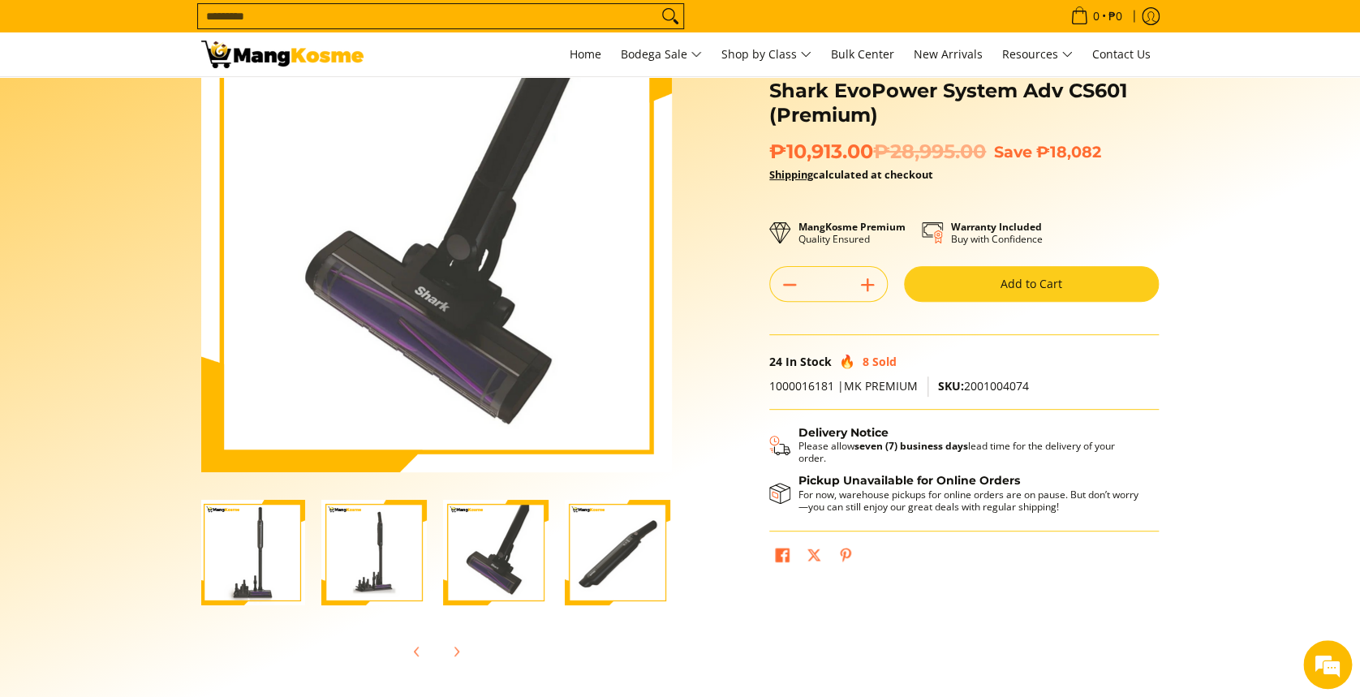
click at [407, 549] on img "Shark EvoPower System Adv CS601 (Premium)-2" at bounding box center [374, 553] width 106 height 106
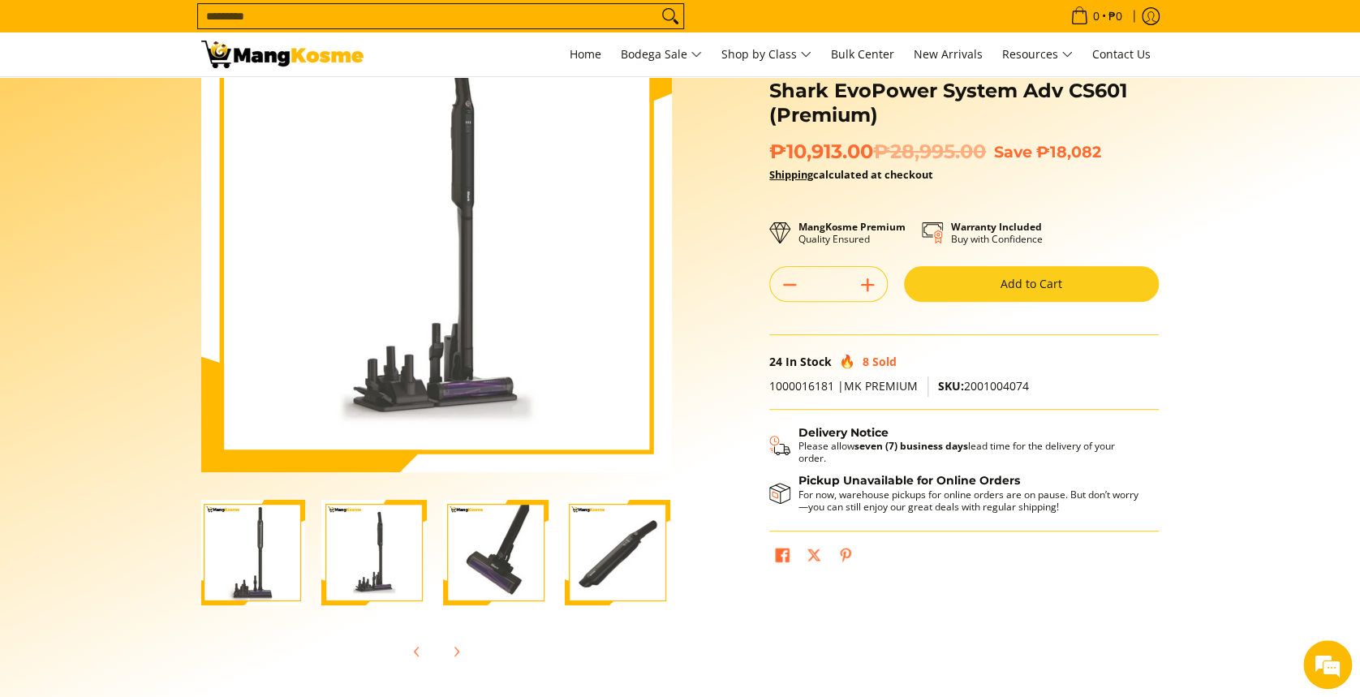
click at [258, 549] on img "shark-evopower-wireless-vacuum-full-view-mang-kosme" at bounding box center [253, 553] width 106 height 106
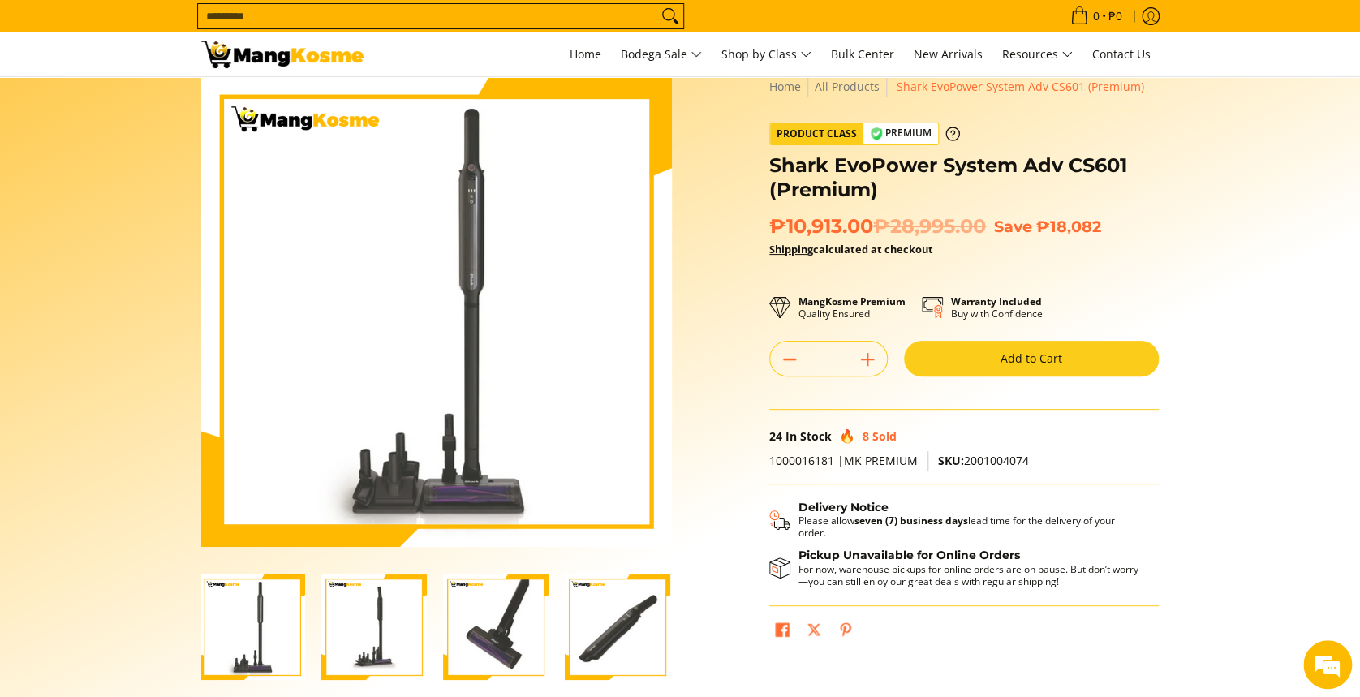
scroll to position [0, 0]
